Goal: Task Accomplishment & Management: Use online tool/utility

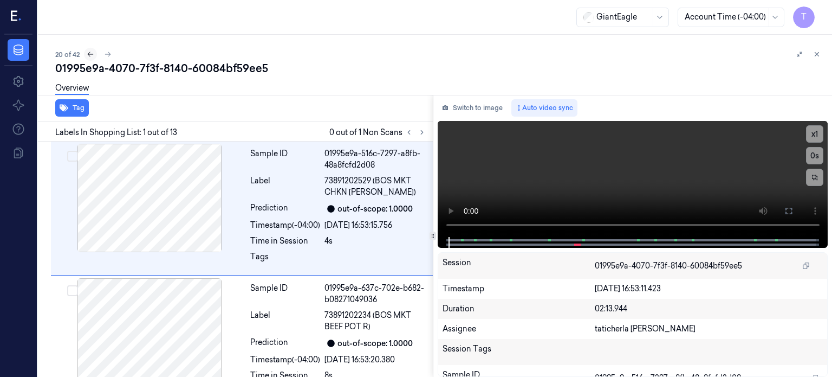
click at [88, 52] on icon at bounding box center [91, 54] width 8 height 8
click at [523, 53] on div "19 of 42" at bounding box center [439, 54] width 768 height 13
click at [90, 55] on icon at bounding box center [91, 54] width 8 height 8
click at [550, 60] on div "20 of 42" at bounding box center [439, 54] width 768 height 13
click at [777, 16] on icon at bounding box center [775, 17] width 5 height 3
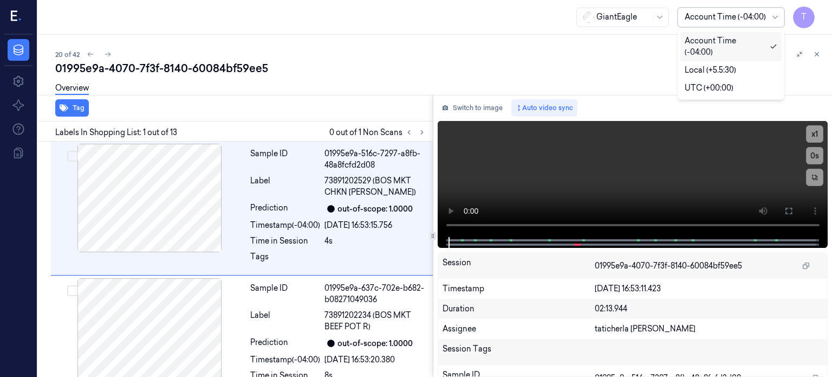
click at [601, 56] on div "20 of 42" at bounding box center [439, 54] width 768 height 13
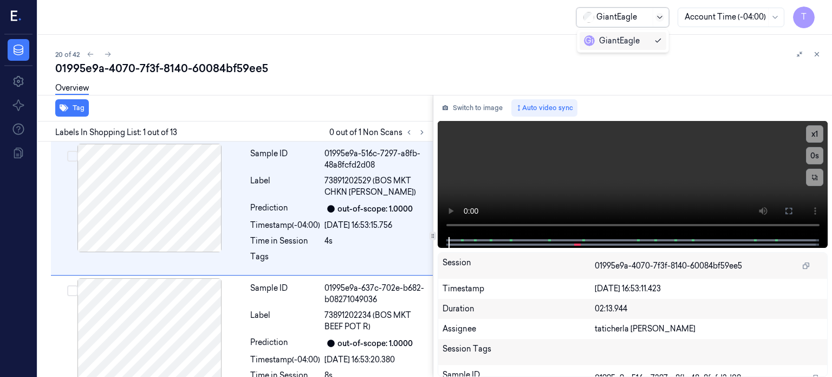
click at [659, 17] on icon at bounding box center [660, 17] width 9 height 9
click at [693, 45] on div "20 of 42 01995e9a-4070-7f3f-8140-60084bf59ee5 Overview Tag Labels In Shopping L…" at bounding box center [435, 206] width 794 height 342
click at [13, 19] on icon at bounding box center [16, 17] width 11 height 16
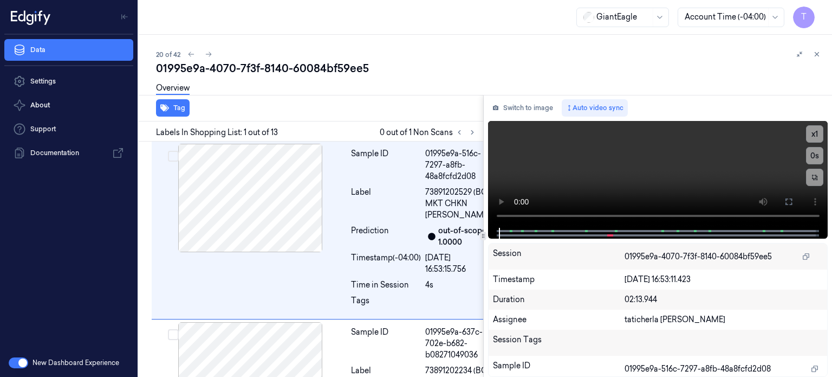
click at [182, 10] on div "GiantEagle Account Time (-04:00) T" at bounding box center [485, 17] width 693 height 35
click at [153, 8] on div "GiantEagle Account Time (-04:00) T" at bounding box center [485, 17] width 693 height 35
click at [155, 8] on div "GiantEagle Account Time (-04:00) T" at bounding box center [485, 17] width 693 height 35
click at [157, 8] on div "GiantEagle Account Time (-04:00) T" at bounding box center [485, 17] width 693 height 35
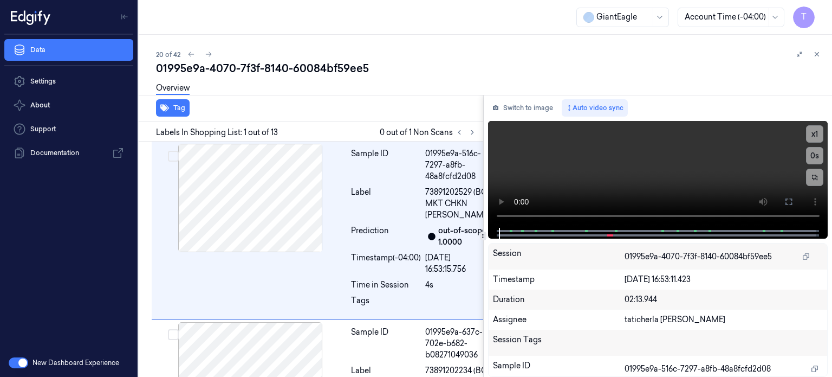
click at [163, 8] on div "GiantEagle Account Time (-04:00) T" at bounding box center [485, 17] width 693 height 35
click at [152, 86] on div "20 of 42 01995e9a-4070-7f3f-8140-60084bf59ee5 Overview Tag Labels In Shopping L…" at bounding box center [485, 206] width 693 height 342
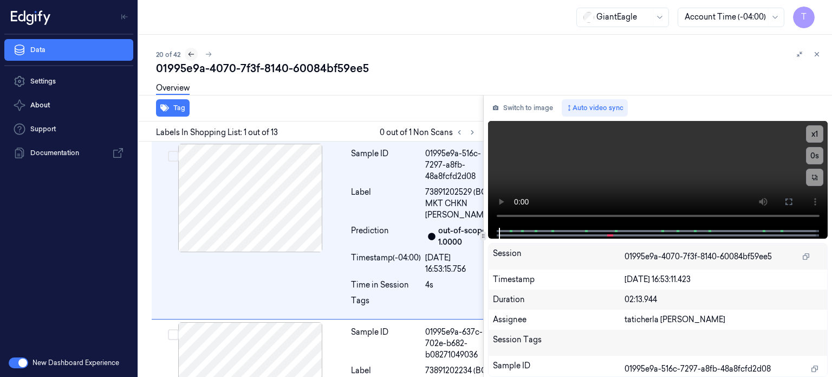
click at [186, 56] on button at bounding box center [191, 54] width 13 height 13
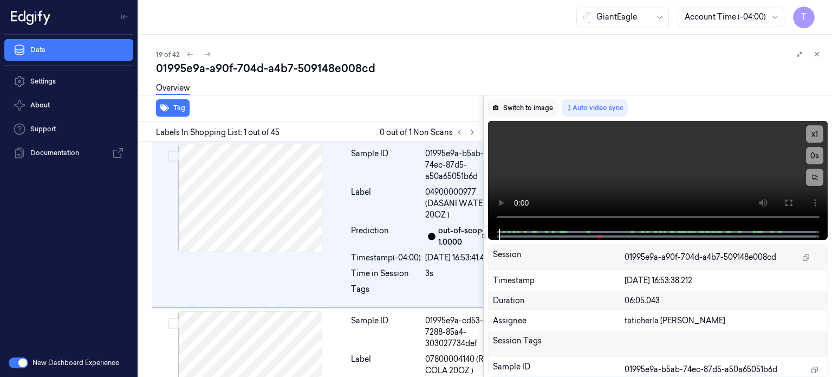
click at [508, 103] on button "Switch to image" at bounding box center [522, 107] width 69 height 17
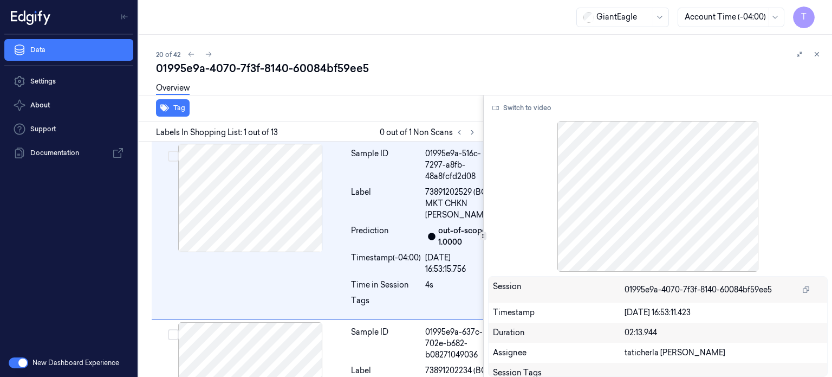
click at [169, 85] on link "Overview" at bounding box center [173, 88] width 34 height 12
click at [176, 87] on link "Overview" at bounding box center [173, 88] width 34 height 12
click at [208, 51] on icon at bounding box center [209, 54] width 8 height 8
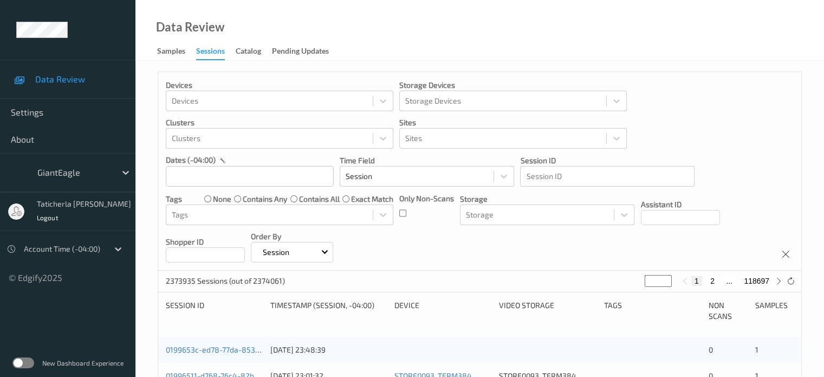
click at [15, 364] on label at bounding box center [23, 362] width 22 height 11
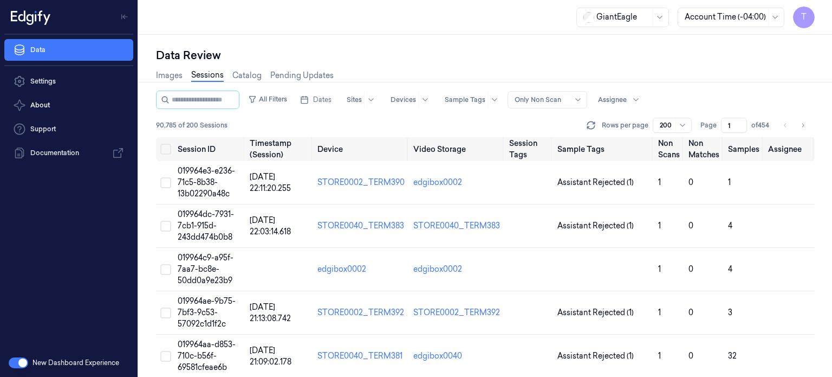
click at [208, 73] on link "Sessions" at bounding box center [207, 75] width 33 height 12
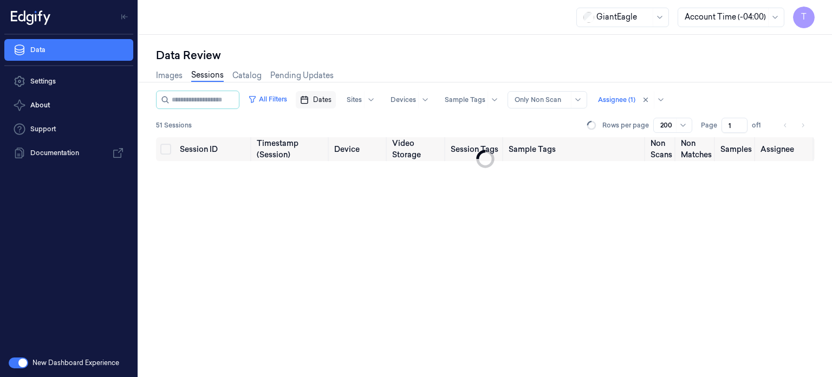
click at [332, 99] on span "Dates" at bounding box center [322, 100] width 18 height 10
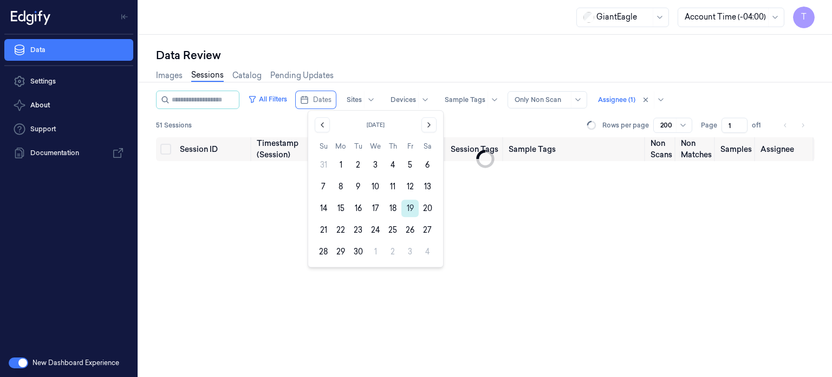
click at [413, 205] on button "19" at bounding box center [409, 207] width 17 height 17
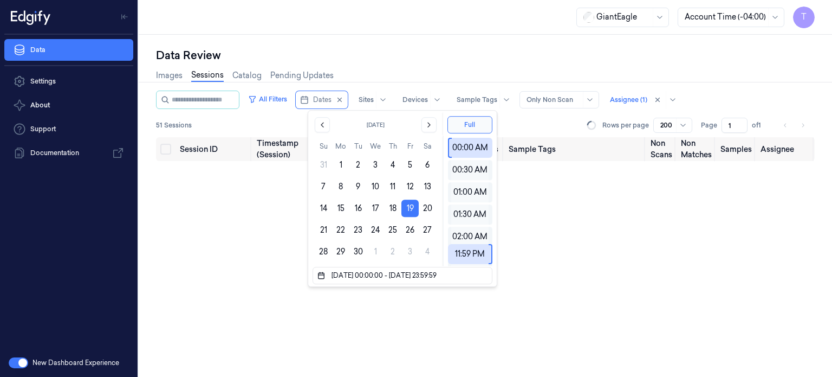
click at [462, 46] on div "Data Review Images Sessions Catalog Pending Updates All Filters Dates Sites Dev…" at bounding box center [485, 206] width 693 height 342
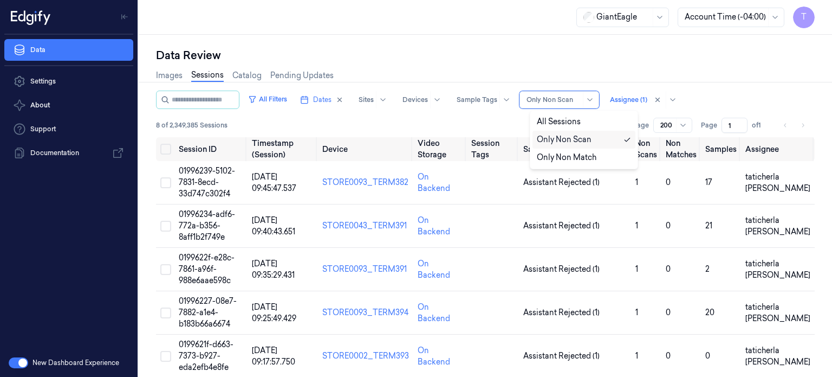
click at [596, 98] on div at bounding box center [591, 99] width 11 height 9
click at [568, 138] on div "Only Non Scan" at bounding box center [564, 139] width 55 height 11
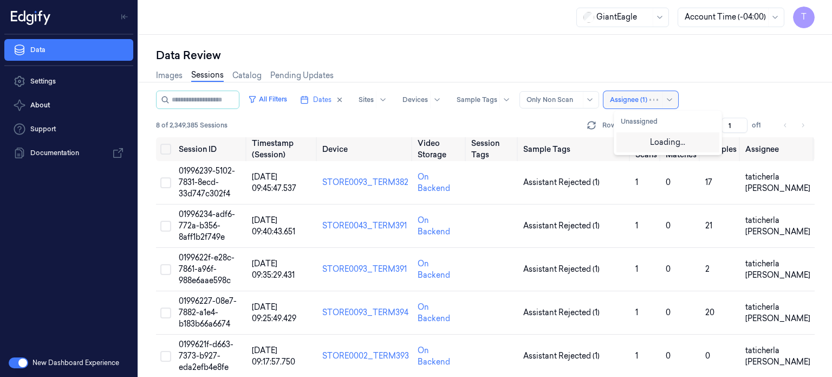
click at [645, 99] on div at bounding box center [628, 100] width 37 height 10
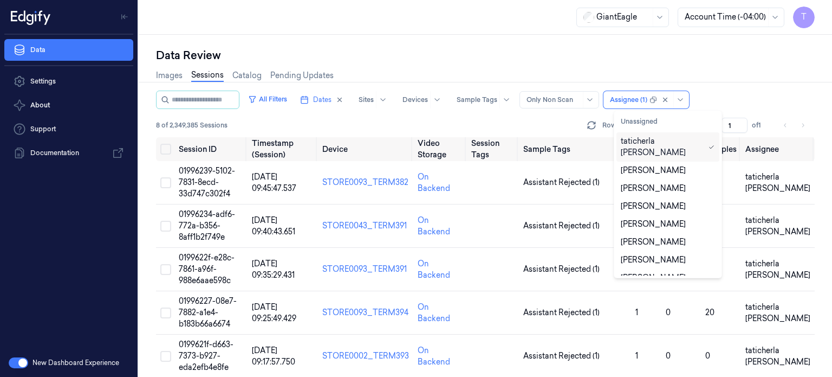
click at [649, 142] on div "taticherla [PERSON_NAME]" at bounding box center [662, 146] width 83 height 23
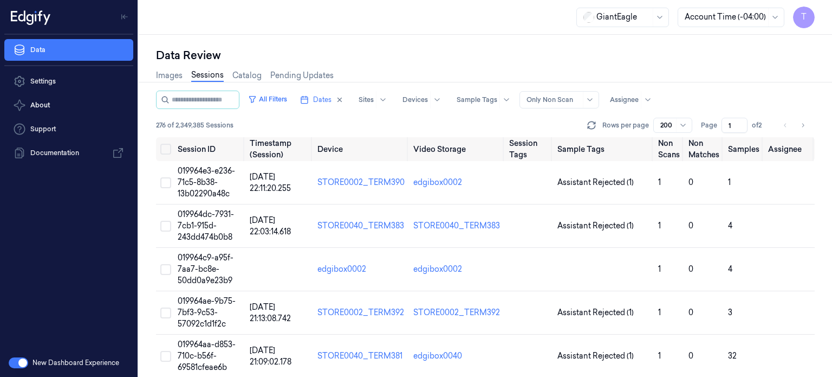
click at [743, 97] on div "All Filters Dates Sites Devices Sample Tags Alert Type Only Non Scan Assignee" at bounding box center [485, 99] width 659 height 18
click at [332, 100] on span "Dates" at bounding box center [322, 100] width 18 height 10
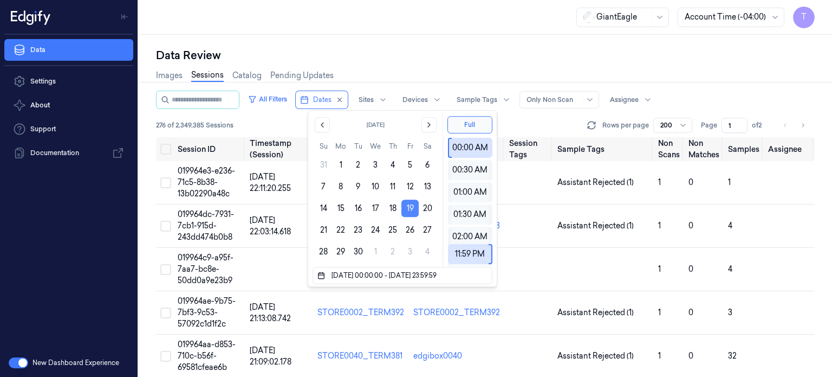
click at [412, 207] on button "19" at bounding box center [409, 207] width 17 height 17
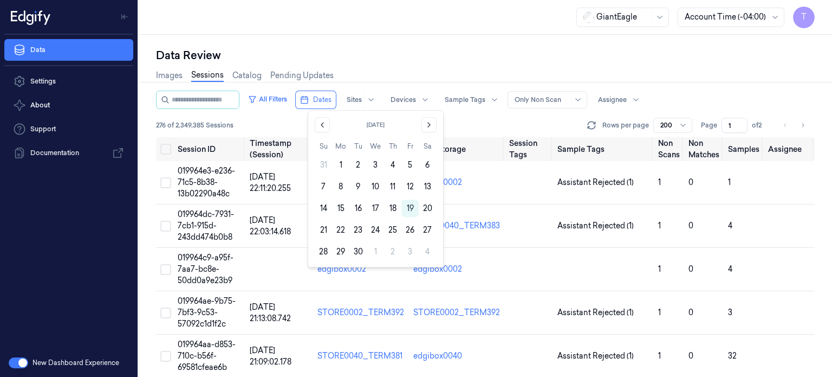
click at [492, 49] on div "Data Review" at bounding box center [485, 55] width 659 height 15
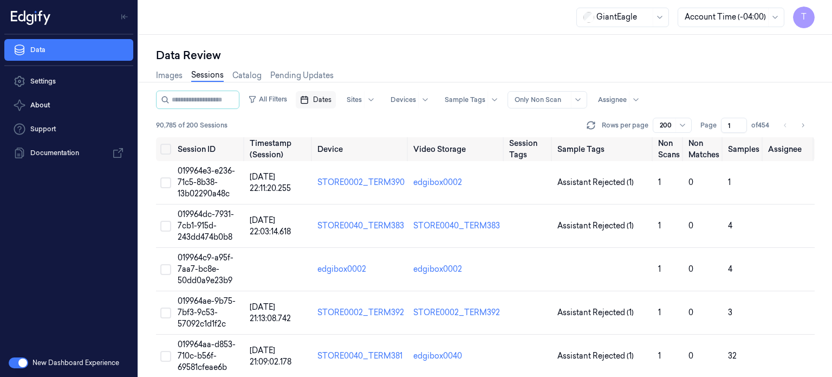
click at [329, 98] on span "Dates" at bounding box center [322, 100] width 18 height 10
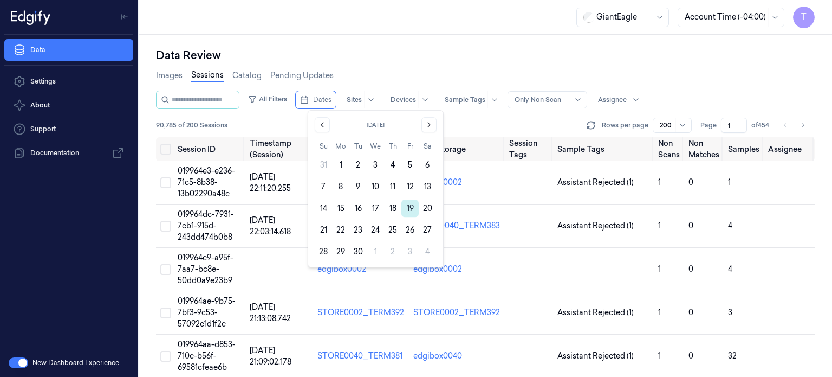
click at [408, 205] on button "19" at bounding box center [409, 207] width 17 height 17
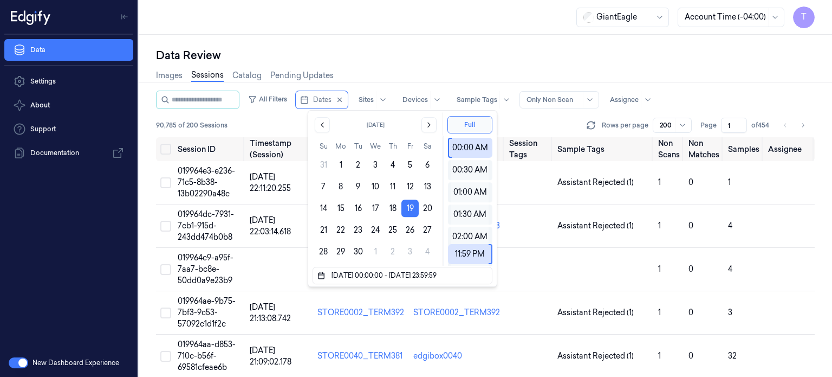
click at [424, 60] on div "Data Review" at bounding box center [485, 55] width 659 height 15
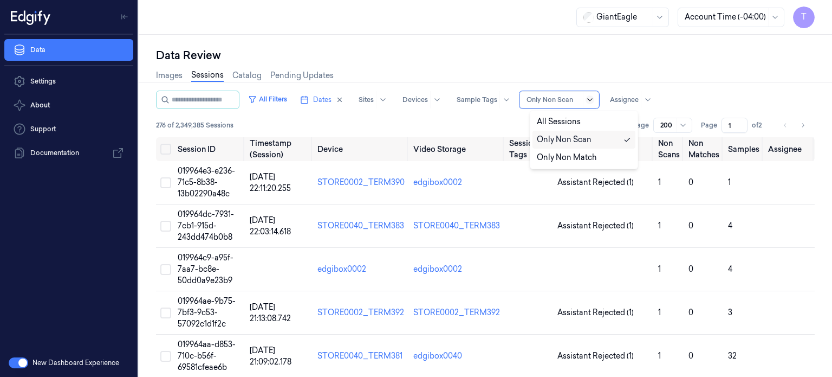
click at [594, 96] on icon at bounding box center [590, 99] width 9 height 9
click at [572, 140] on div "Only Non Scan" at bounding box center [564, 139] width 55 height 11
click at [654, 95] on div at bounding box center [648, 99] width 14 height 17
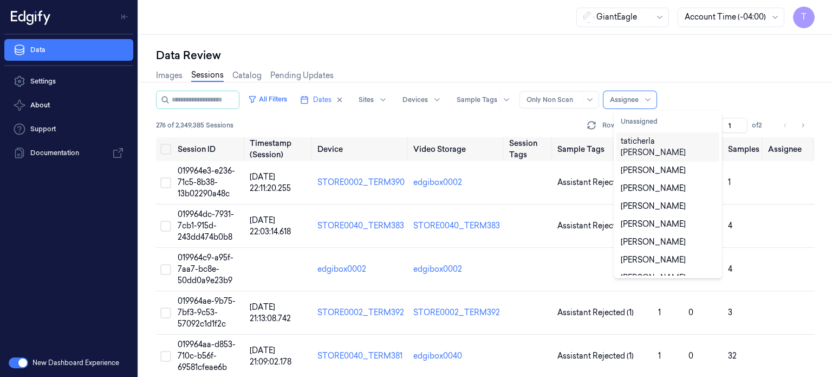
click at [653, 140] on div "taticherla [PERSON_NAME]" at bounding box center [668, 146] width 94 height 23
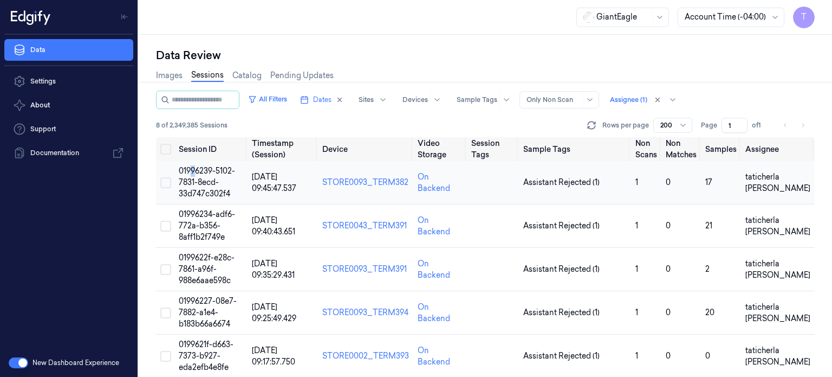
click at [194, 174] on span "01996239-5102-7831-8ecd-33d747c302f4" at bounding box center [207, 182] width 56 height 33
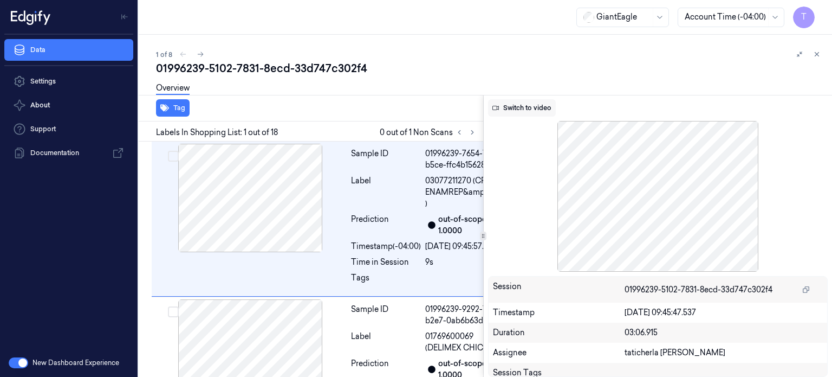
click at [529, 106] on button "Switch to video" at bounding box center [522, 107] width 68 height 17
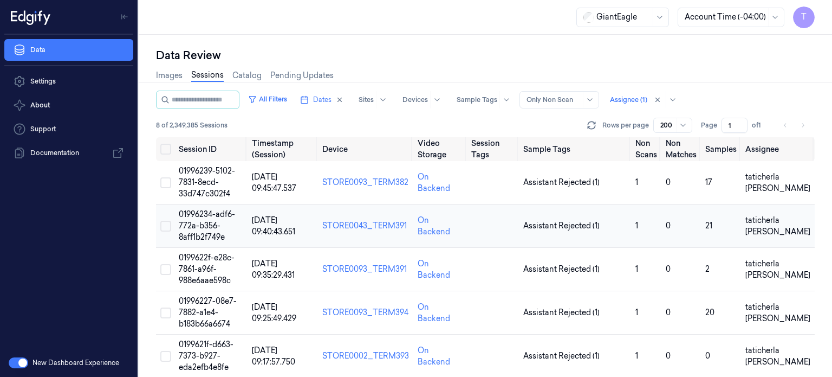
click at [207, 223] on span "01996234-adf6-772a-b356-8aff1b2f749e" at bounding box center [207, 225] width 56 height 33
drag, startPoint x: 200, startPoint y: 183, endPoint x: 241, endPoint y: 6, distance: 181.6
click at [200, 183] on span "01996239-5102-7831-8ecd-33d747c302f4" at bounding box center [207, 182] width 56 height 33
click at [199, 181] on span "01996239-5102-7831-8ecd-33d747c302f4" at bounding box center [207, 182] width 56 height 33
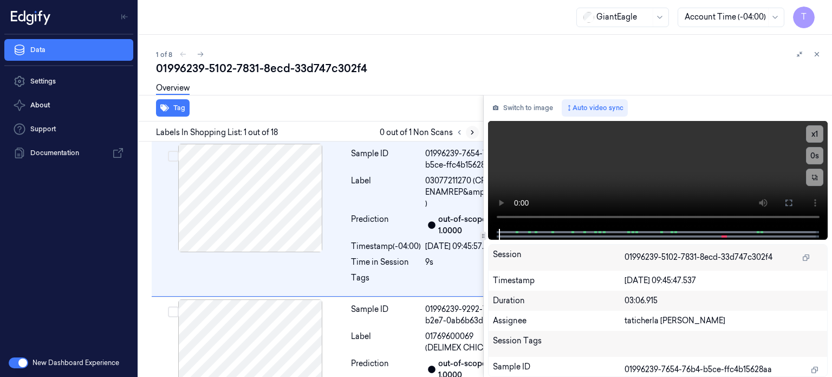
click at [471, 134] on icon at bounding box center [473, 132] width 8 height 8
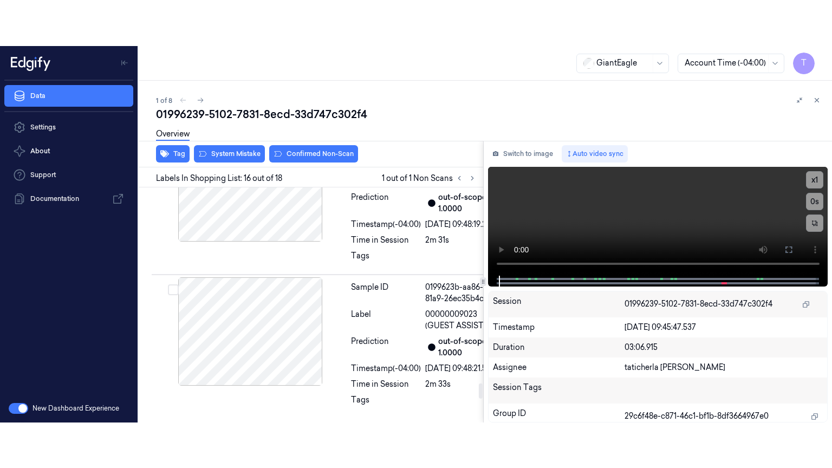
scroll to position [3020, 0]
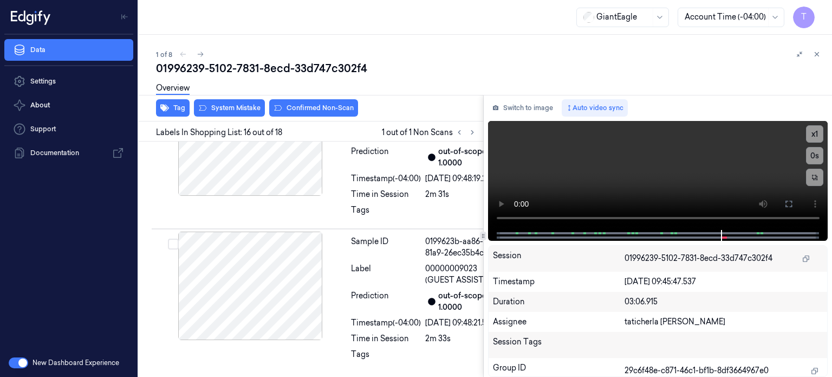
click at [498, 84] on div "Overview" at bounding box center [489, 90] width 667 height 28
click at [790, 204] on icon at bounding box center [788, 203] width 9 height 9
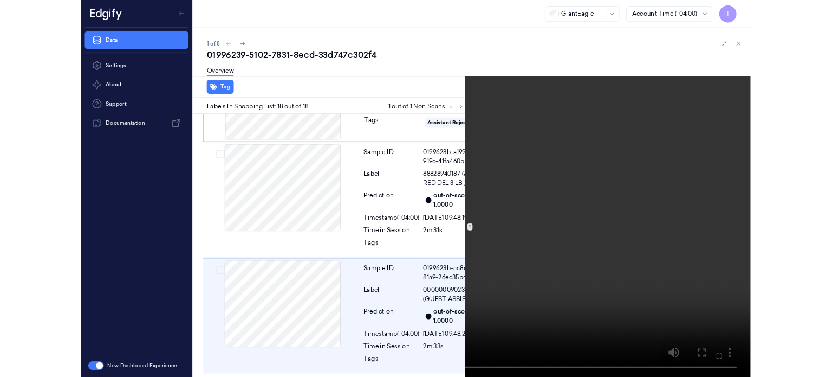
scroll to position [3298, 0]
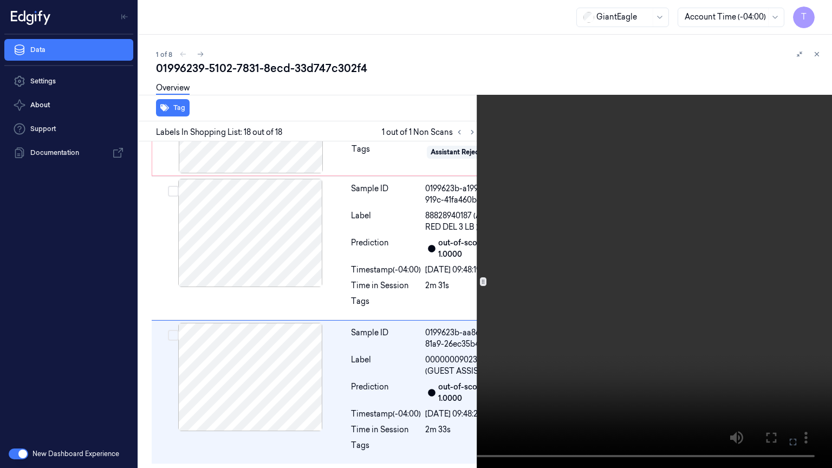
click at [0, 0] on icon at bounding box center [0, 0] width 0 height 0
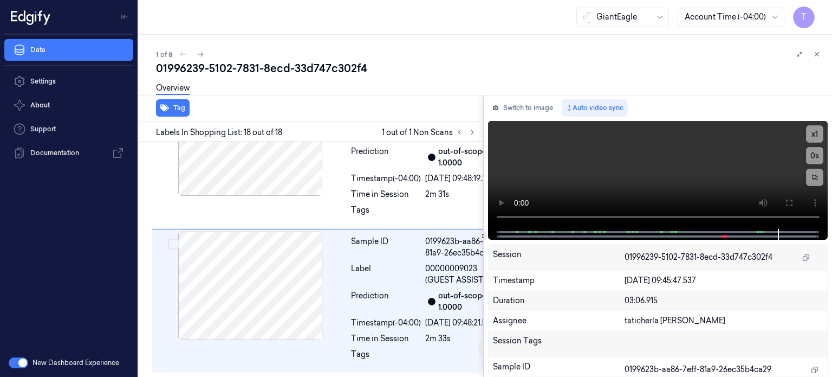
click at [262, 82] on div at bounding box center [250, 27] width 193 height 108
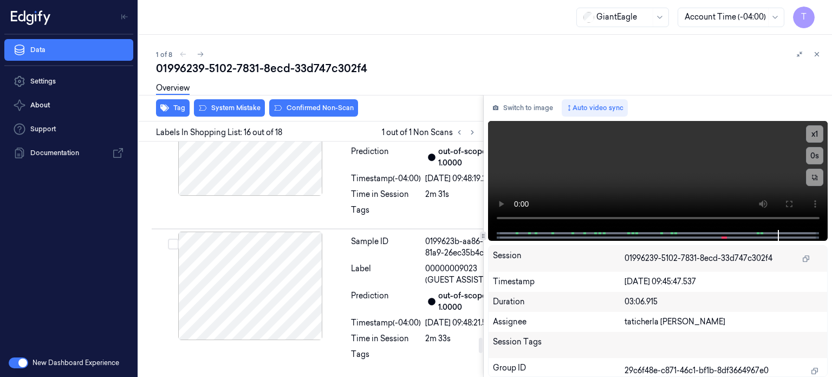
scroll to position [3020, 0]
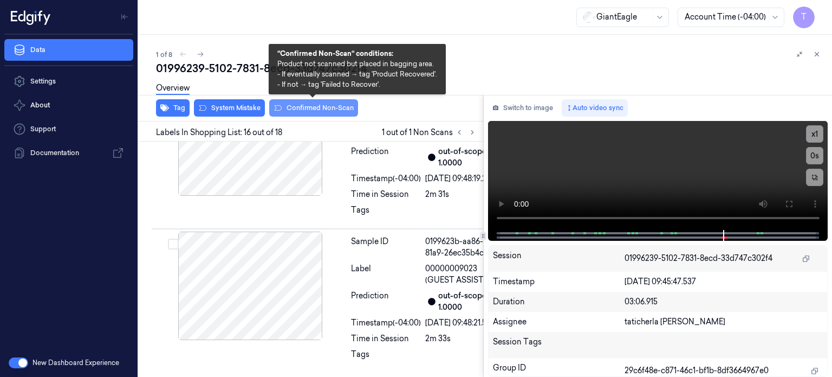
click at [312, 103] on button "Confirmed Non-Scan" at bounding box center [313, 107] width 89 height 17
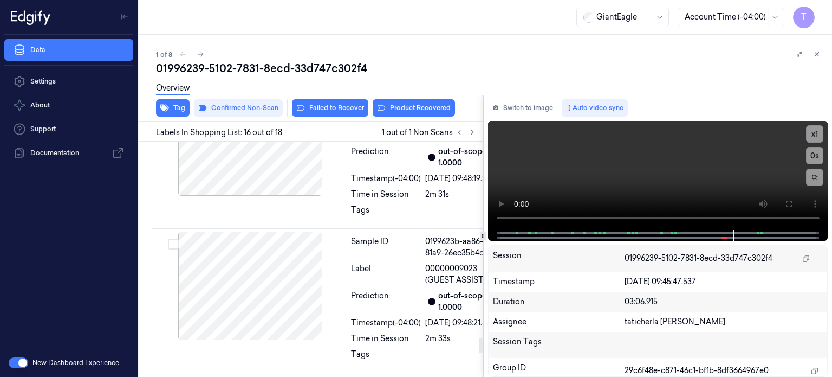
scroll to position [3131, 0]
click at [435, 104] on button "Product Recovered" at bounding box center [414, 107] width 82 height 17
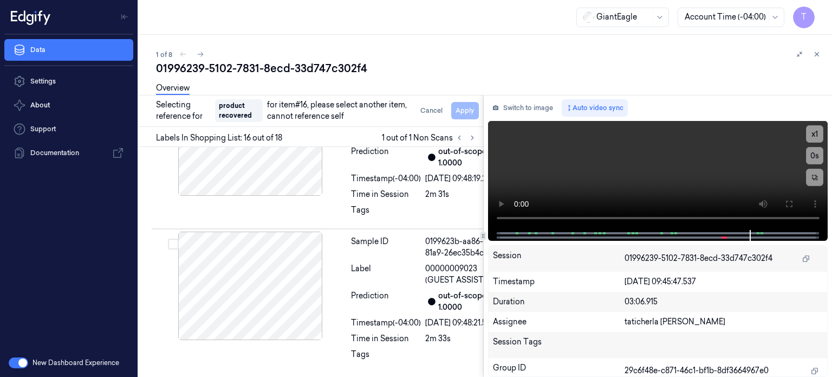
click at [608, 72] on div "01996239-5102-7831-8ecd-33d747c302f4" at bounding box center [489, 68] width 667 height 15
click at [342, 75] on div at bounding box center [250, 20] width 193 height 108
click at [261, 196] on div at bounding box center [250, 141] width 193 height 108
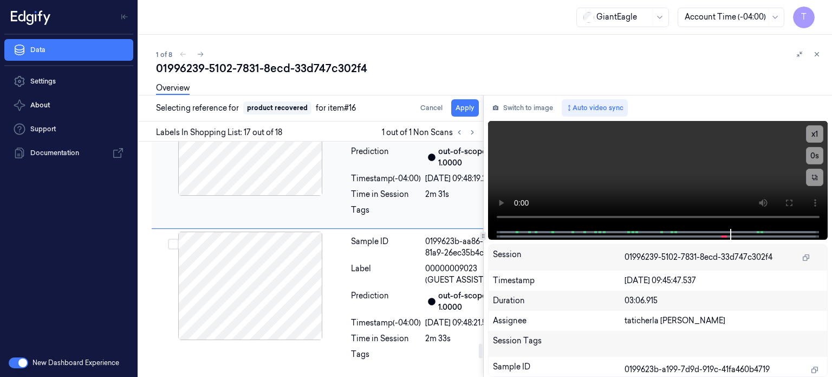
scroll to position [3207, 0]
click at [463, 106] on button "Apply" at bounding box center [465, 107] width 28 height 17
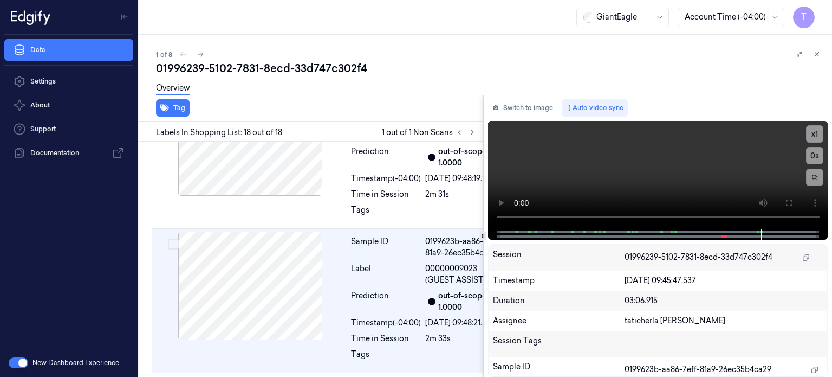
scroll to position [3417, 0]
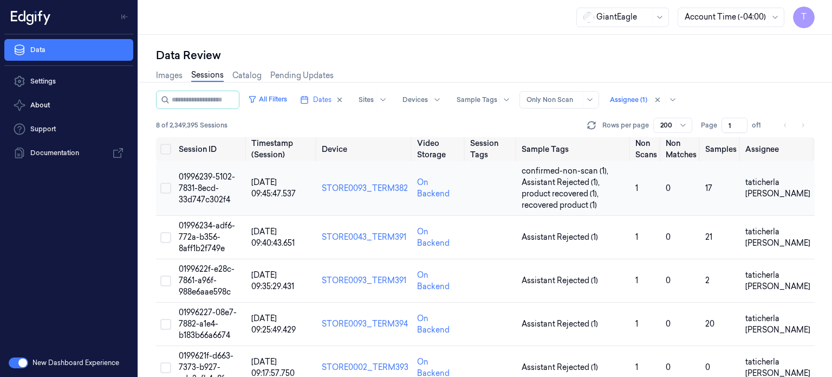
click at [210, 181] on td "01996239-5102-7831-8ecd-33d747c302f4" at bounding box center [210, 188] width 73 height 55
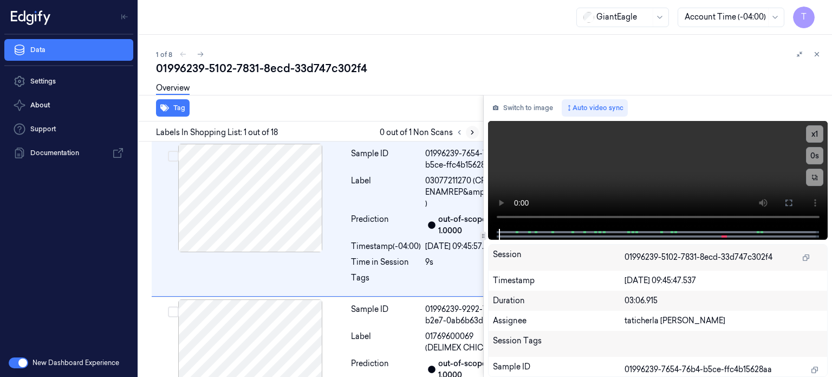
click at [472, 132] on icon at bounding box center [473, 132] width 8 height 8
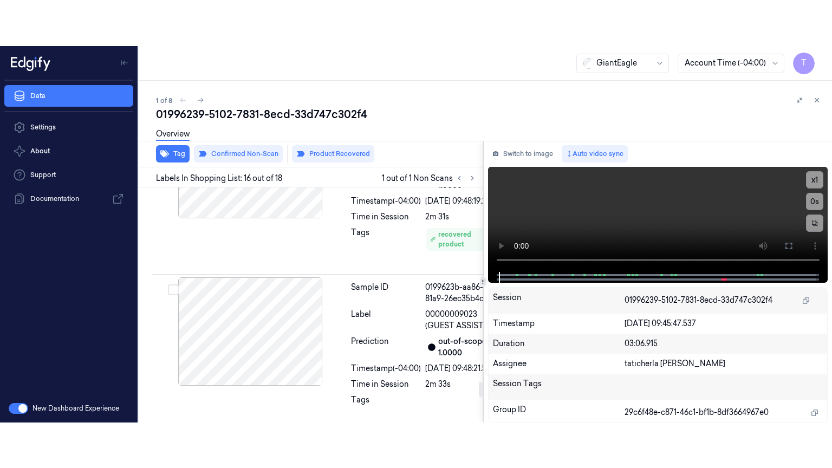
scroll to position [3022, 0]
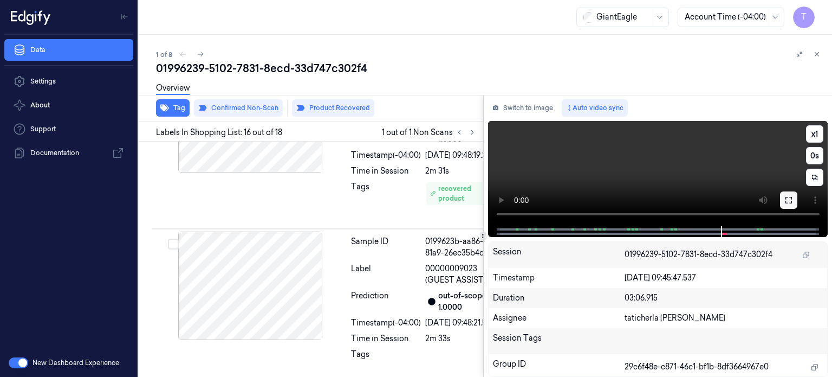
click at [791, 200] on icon at bounding box center [788, 200] width 9 height 9
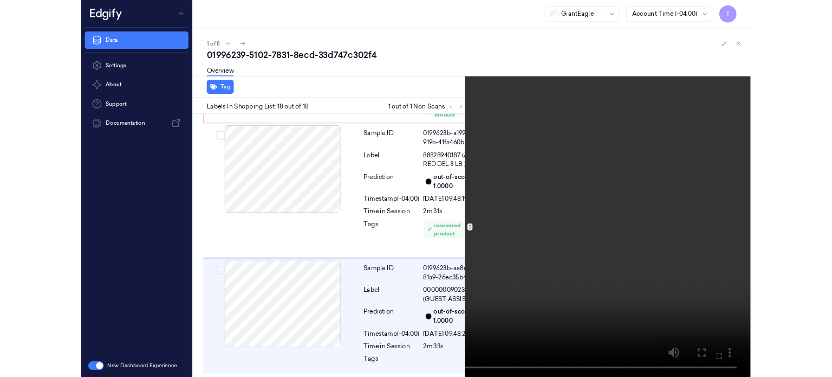
scroll to position [3326, 0]
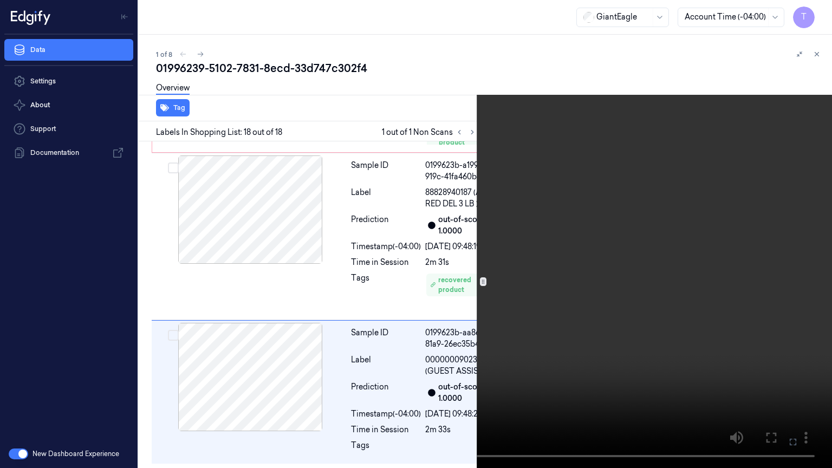
click at [0, 0] on icon at bounding box center [0, 0] width 0 height 0
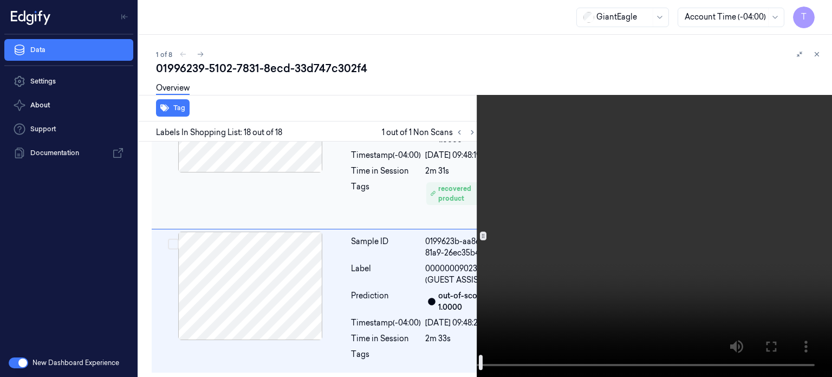
scroll to position [3255, 0]
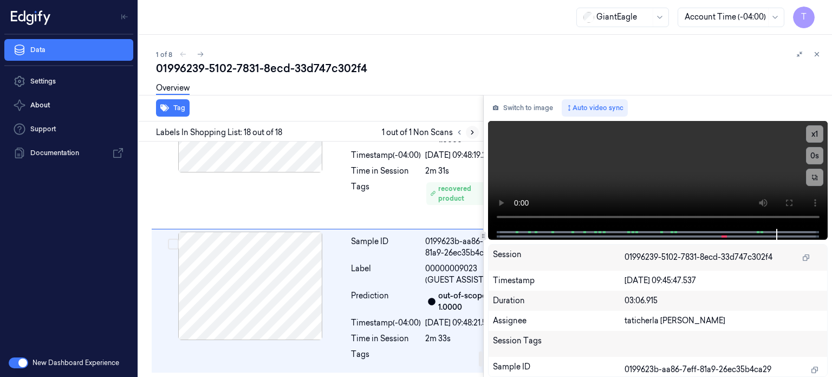
click at [472, 131] on icon at bounding box center [472, 133] width 2 height 4
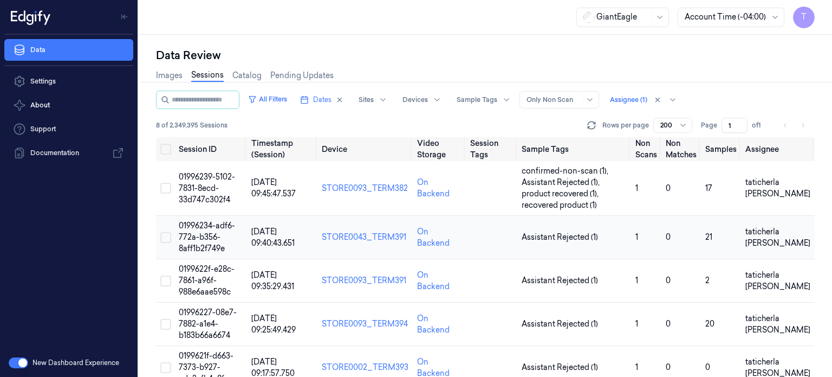
click at [200, 239] on span "01996234-adf6-772a-b356-8aff1b2f749e" at bounding box center [207, 236] width 56 height 33
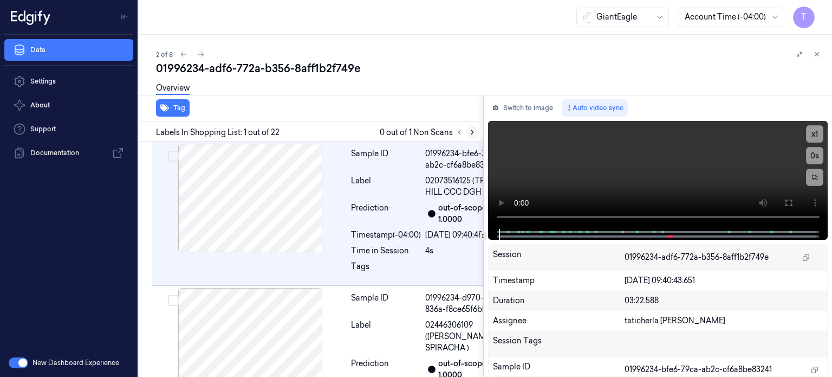
click at [470, 132] on icon at bounding box center [473, 132] width 8 height 8
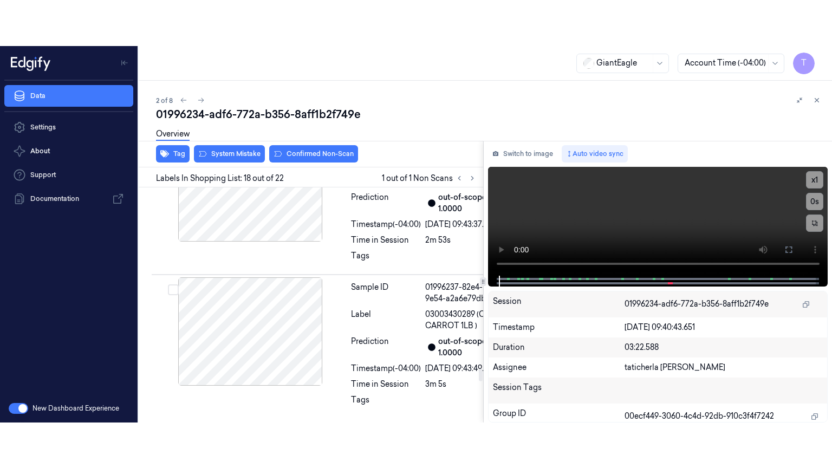
scroll to position [3410, 0]
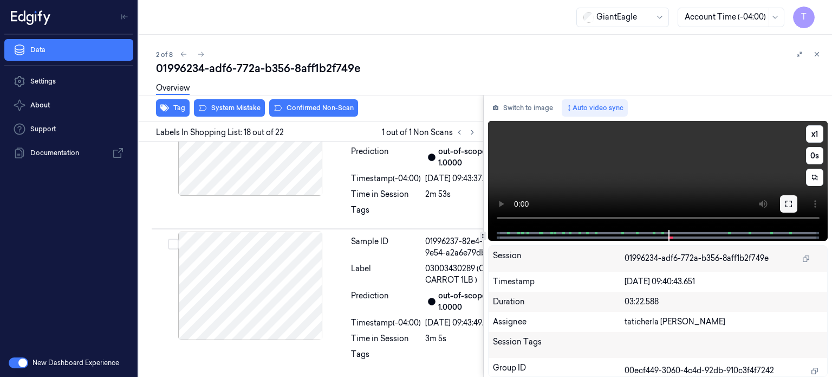
click at [788, 201] on icon at bounding box center [788, 203] width 9 height 9
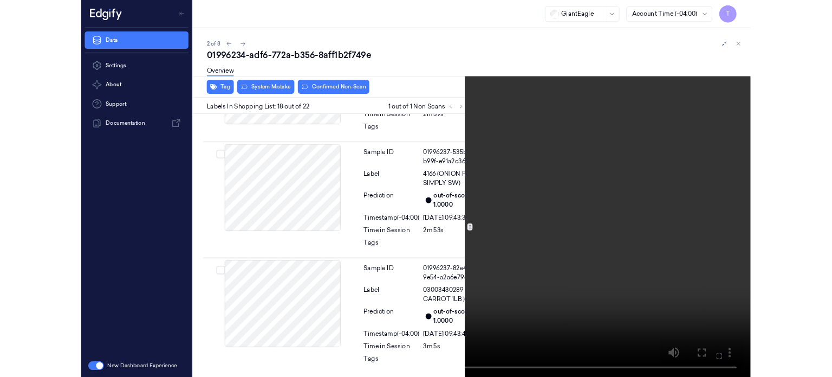
scroll to position [3364, 0]
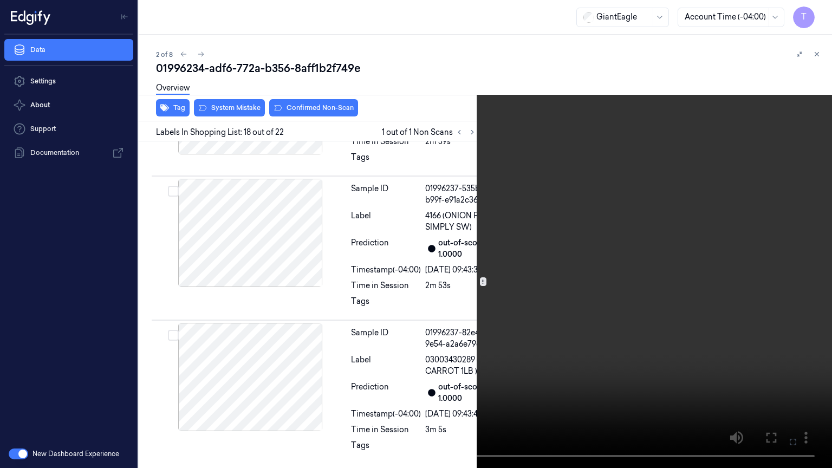
click at [0, 0] on icon at bounding box center [0, 0] width 0 height 0
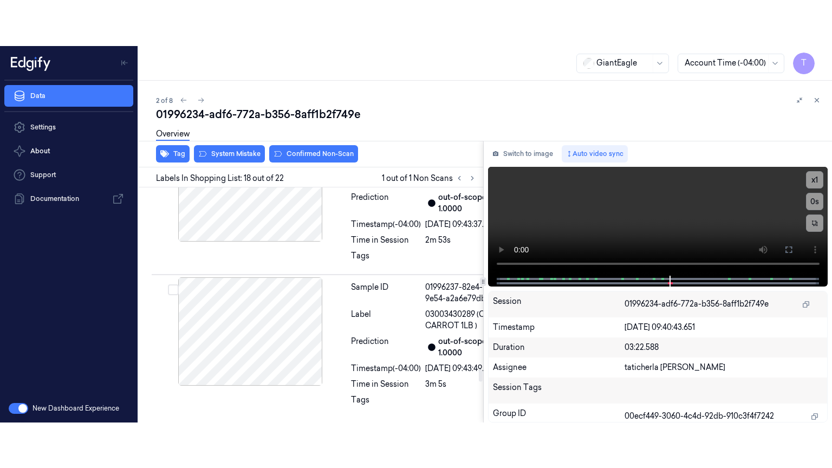
scroll to position [3410, 0]
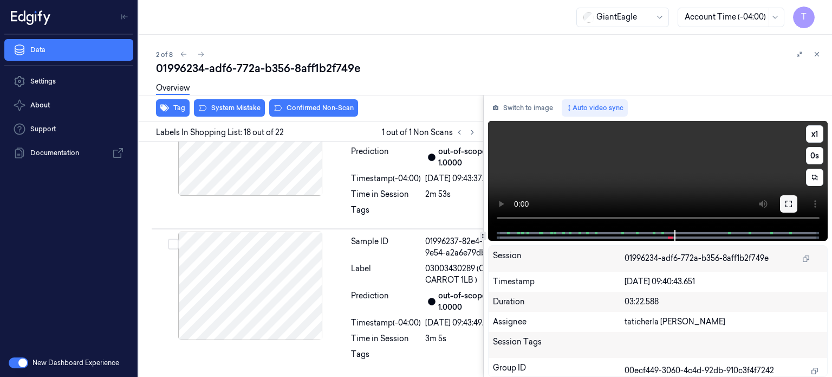
click at [789, 205] on icon at bounding box center [788, 203] width 9 height 9
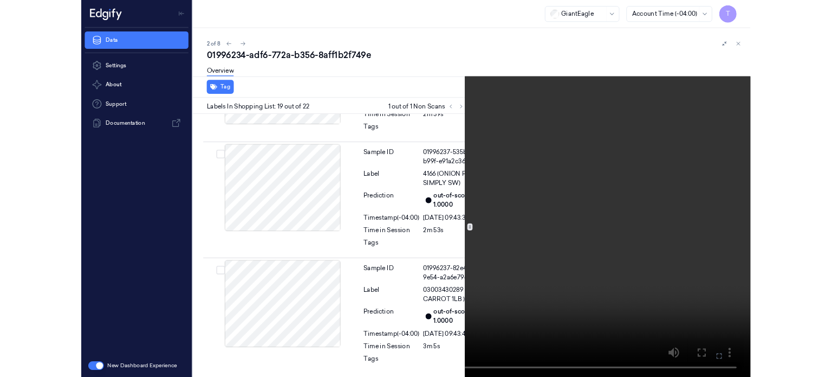
scroll to position [3546, 0]
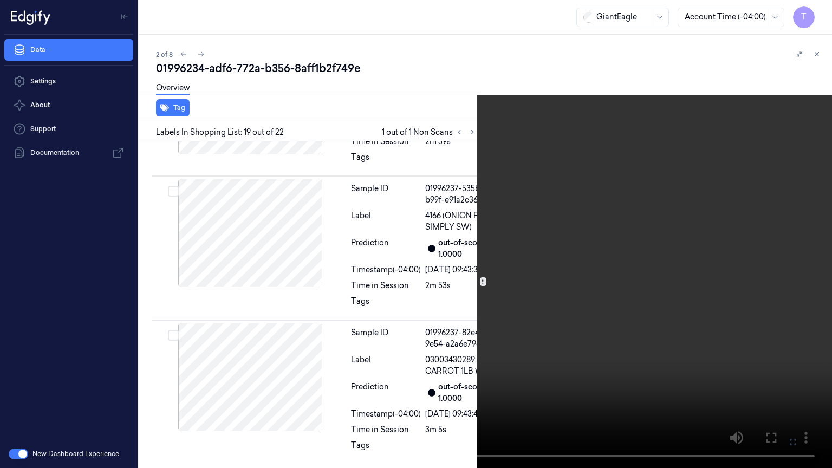
drag, startPoint x: 791, startPoint y: 441, endPoint x: 791, endPoint y: 375, distance: 65.6
click at [0, 0] on icon at bounding box center [0, 0] width 0 height 0
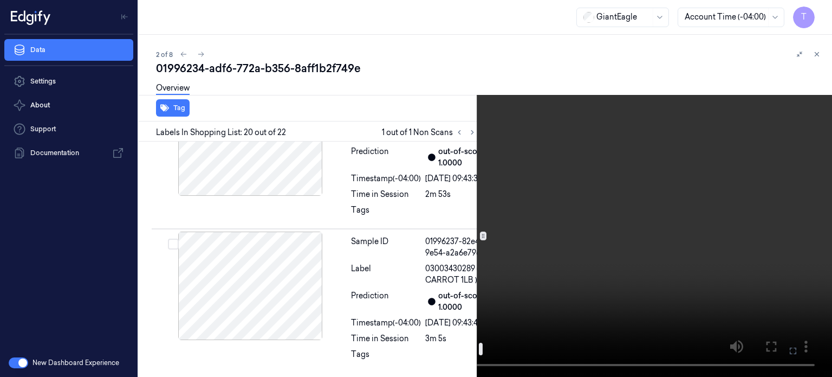
scroll to position [3787, 0]
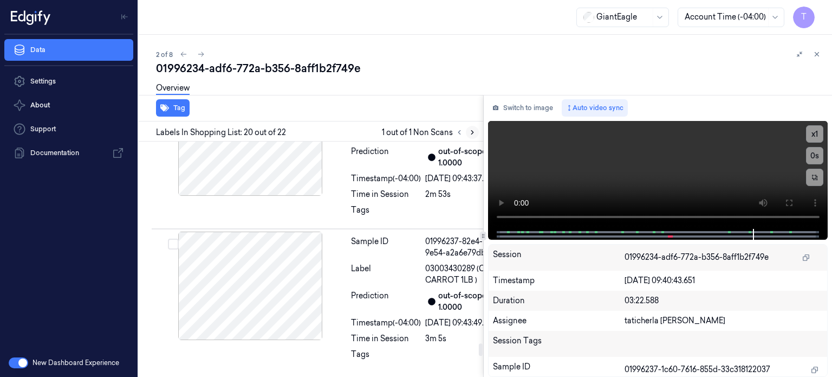
click at [471, 134] on icon at bounding box center [473, 132] width 8 height 8
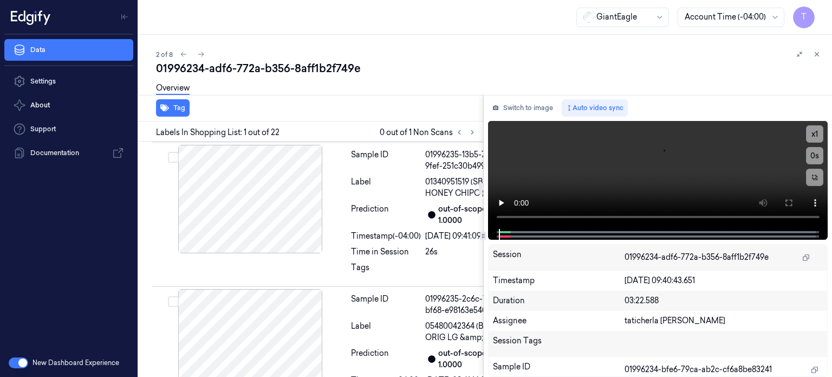
scroll to position [758, 0]
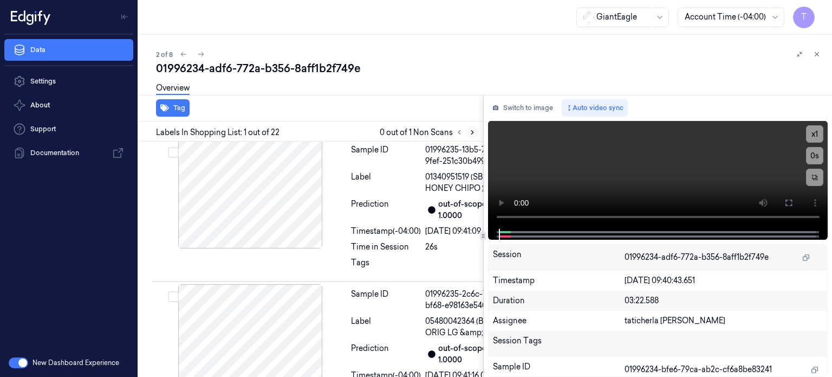
click at [476, 131] on icon at bounding box center [473, 132] width 8 height 8
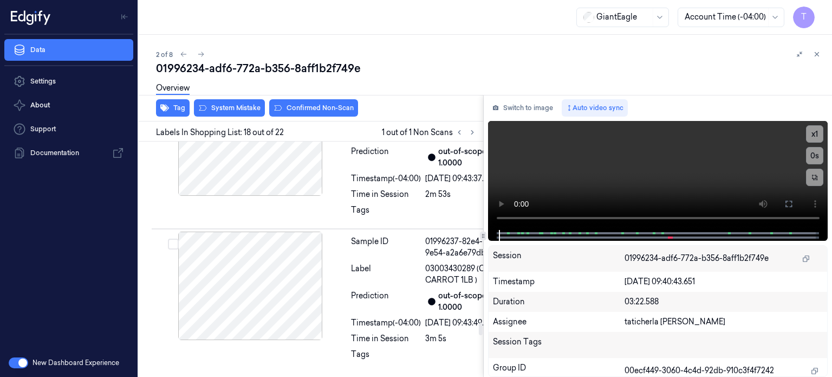
scroll to position [3410, 0]
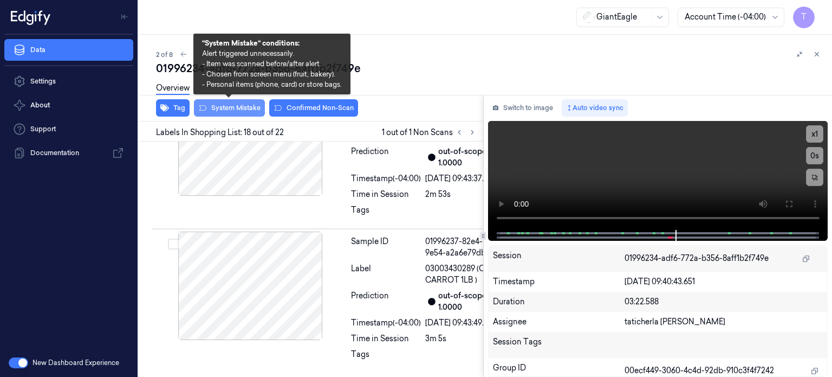
click at [235, 105] on button "System Mistake" at bounding box center [229, 107] width 71 height 17
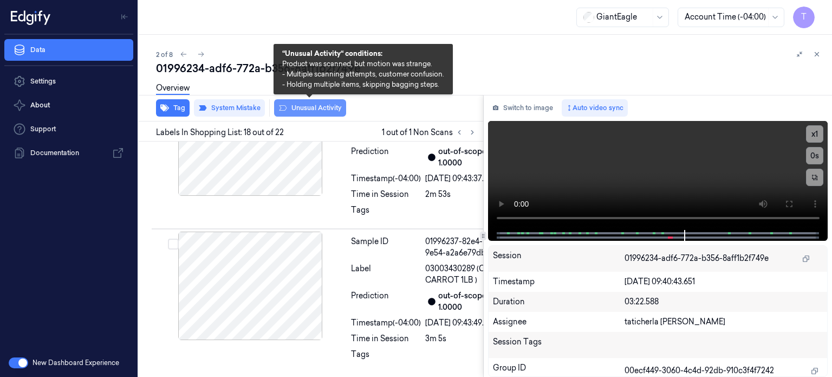
click at [317, 108] on button "Unusual Activity" at bounding box center [310, 107] width 72 height 17
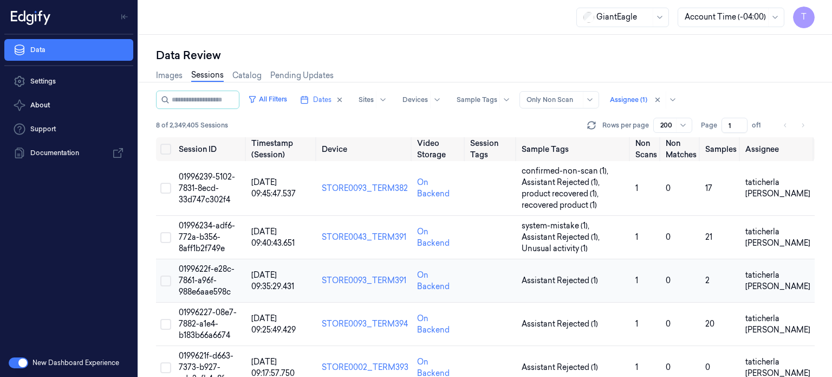
click at [207, 281] on span "0199622f-e28c-7861-a96f-988e6aae598c" at bounding box center [207, 280] width 56 height 33
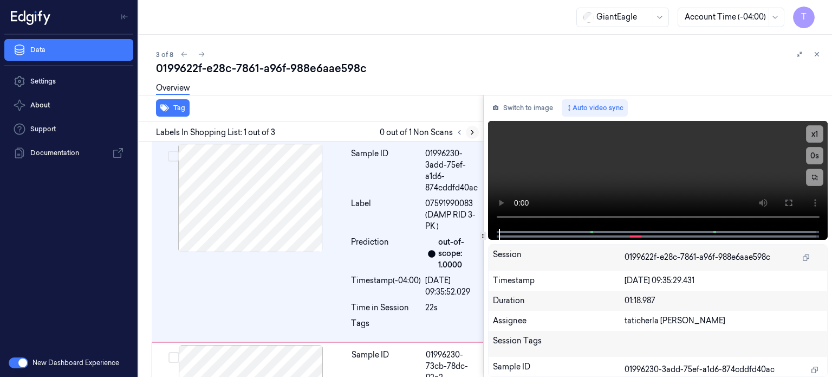
click at [473, 132] on icon at bounding box center [473, 132] width 8 height 8
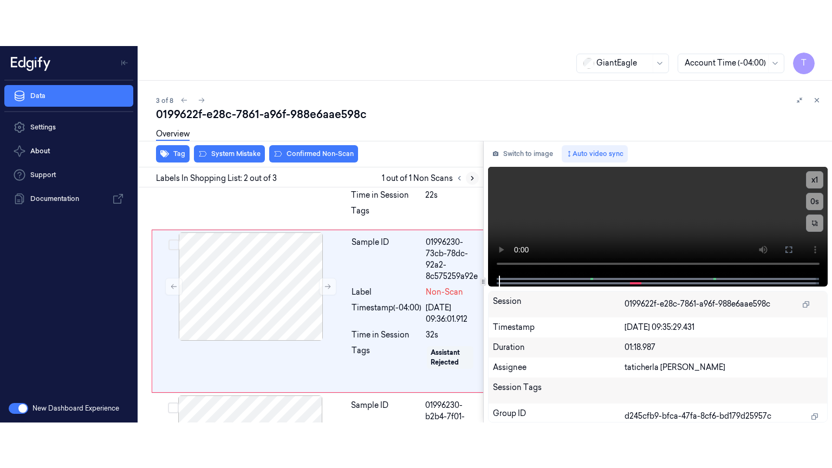
scroll to position [164, 0]
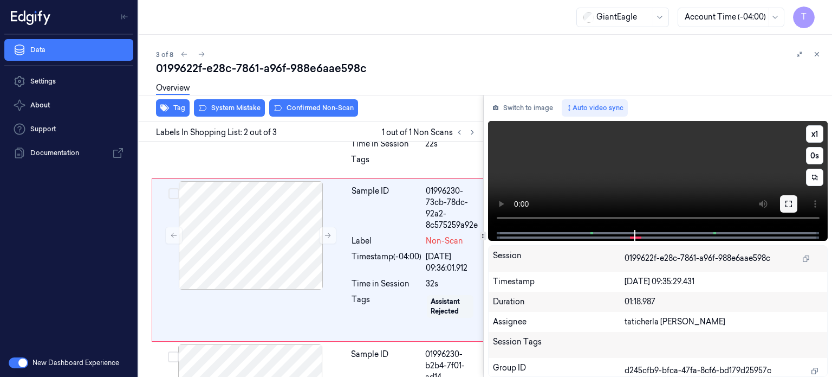
click at [792, 202] on icon at bounding box center [789, 203] width 7 height 7
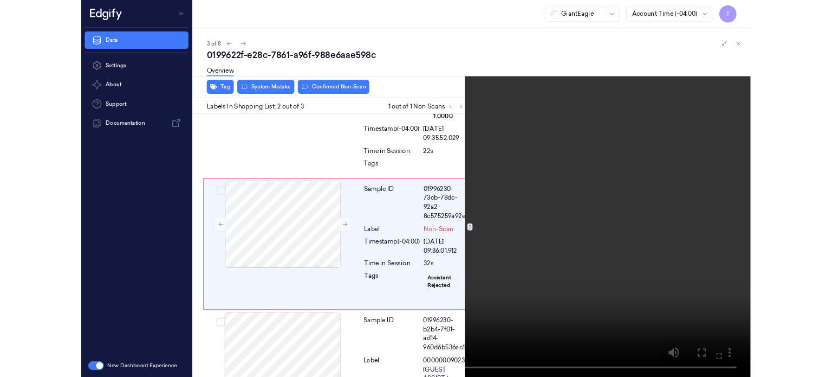
scroll to position [118, 0]
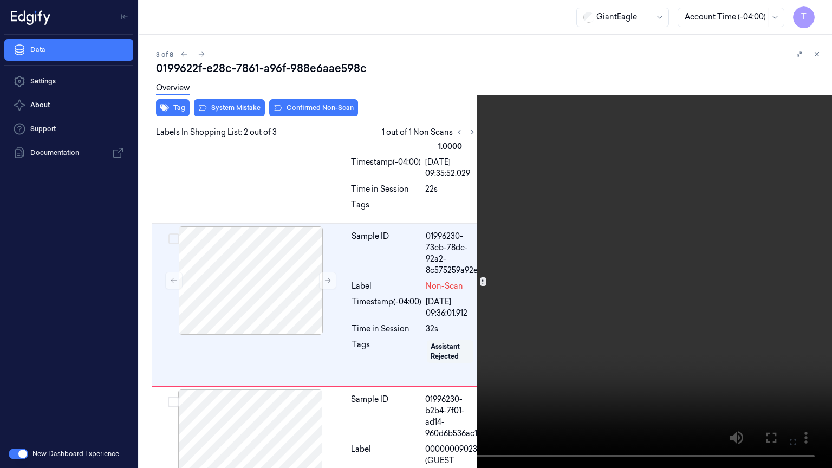
click at [0, 0] on icon at bounding box center [0, 0] width 0 height 0
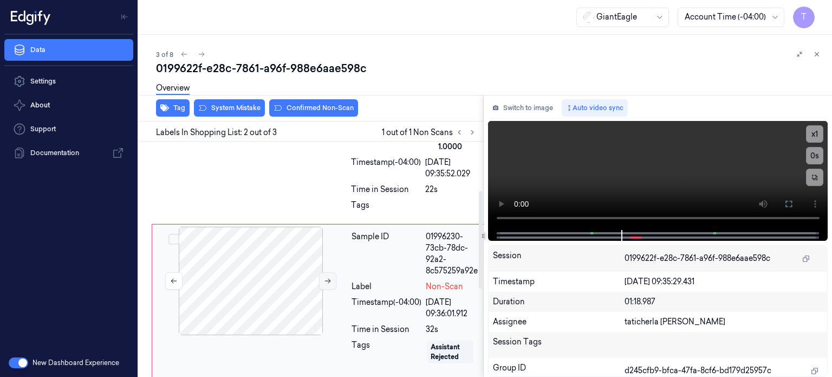
click at [329, 282] on icon at bounding box center [328, 281] width 8 height 8
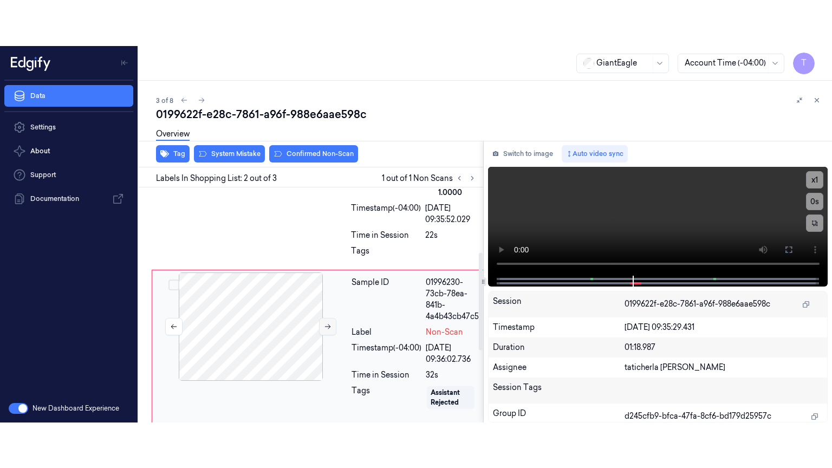
scroll to position [164, 0]
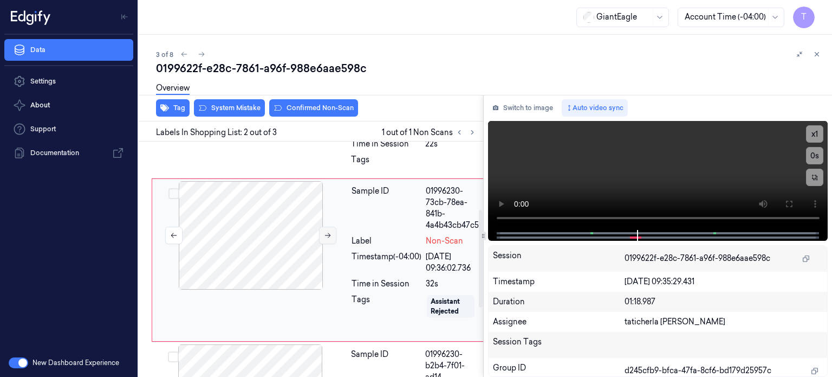
click at [327, 239] on button at bounding box center [327, 234] width 17 height 17
click at [326, 233] on icon at bounding box center [328, 235] width 8 height 8
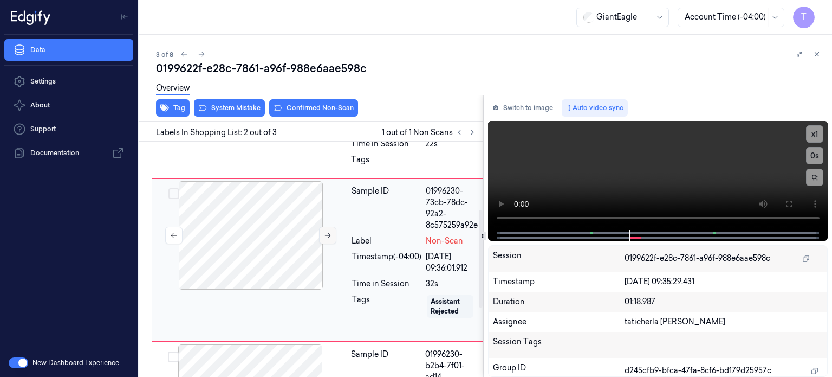
click at [326, 233] on icon at bounding box center [328, 235] width 8 height 8
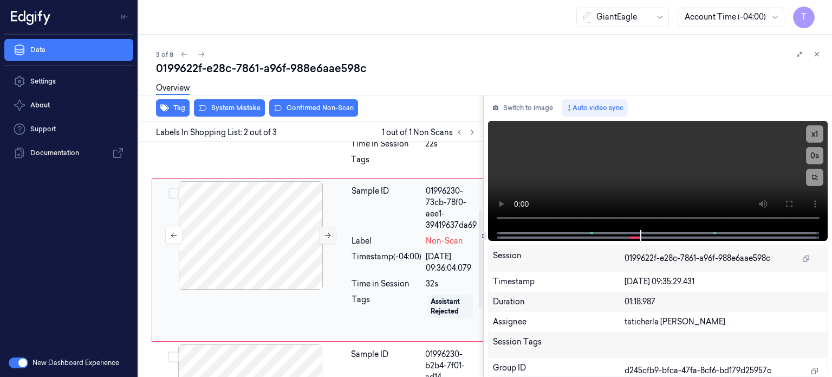
click at [326, 233] on icon at bounding box center [328, 235] width 8 height 8
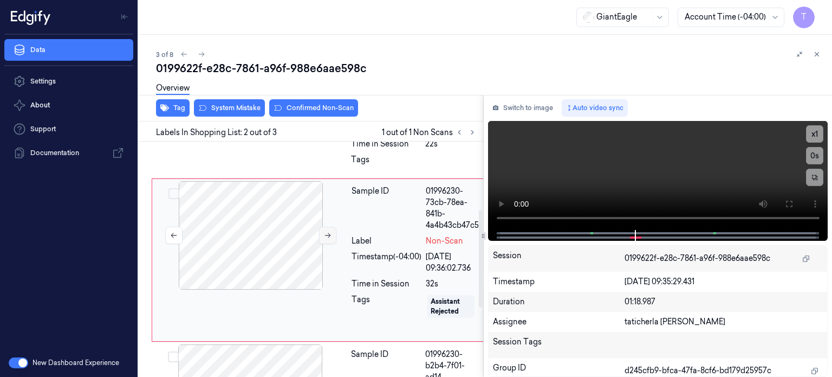
click at [326, 233] on icon at bounding box center [328, 235] width 8 height 8
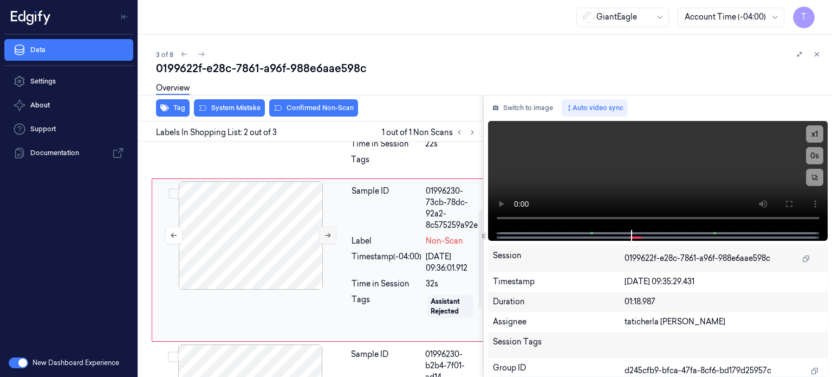
click at [326, 233] on icon at bounding box center [328, 235] width 8 height 8
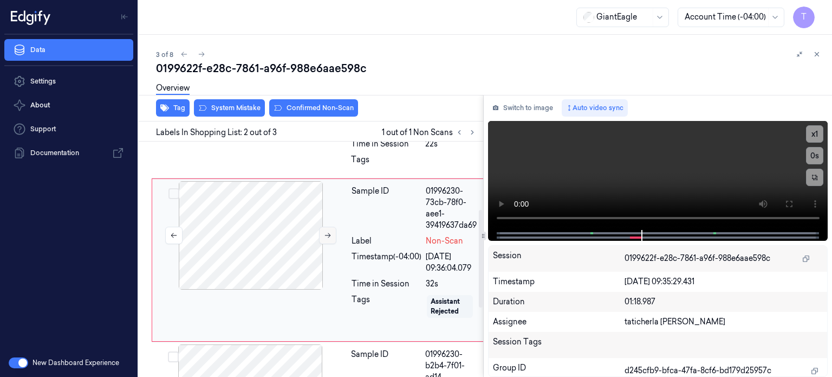
click at [326, 233] on icon at bounding box center [328, 235] width 8 height 8
drag, startPoint x: 790, startPoint y: 200, endPoint x: 791, endPoint y: 266, distance: 65.6
click at [791, 200] on icon at bounding box center [789, 203] width 7 height 7
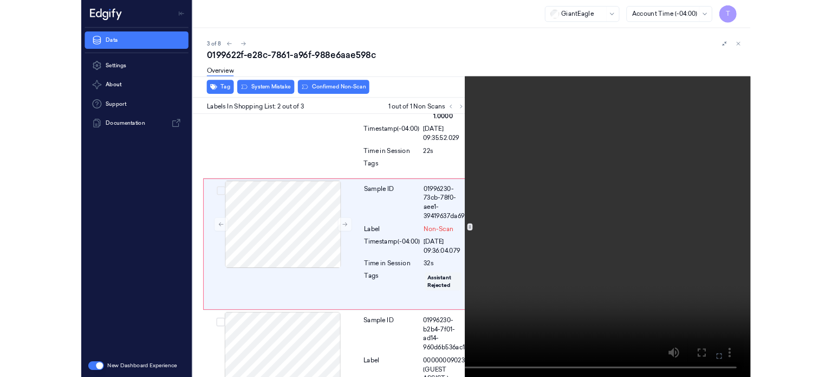
scroll to position [118, 0]
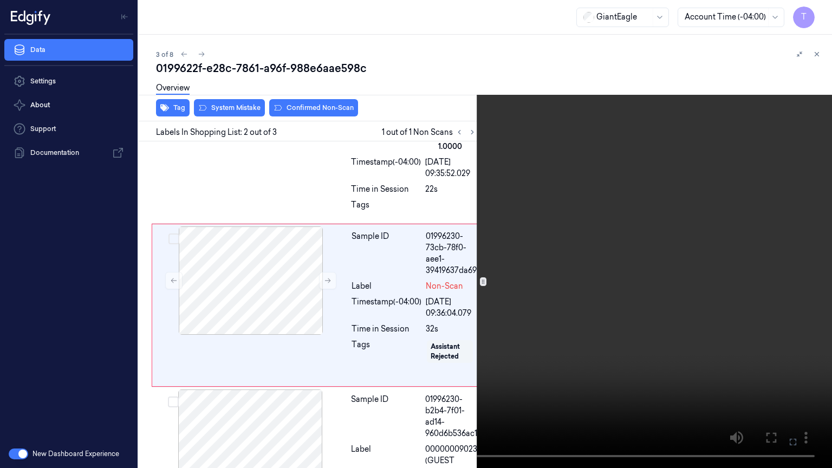
click at [0, 0] on icon at bounding box center [0, 0] width 0 height 0
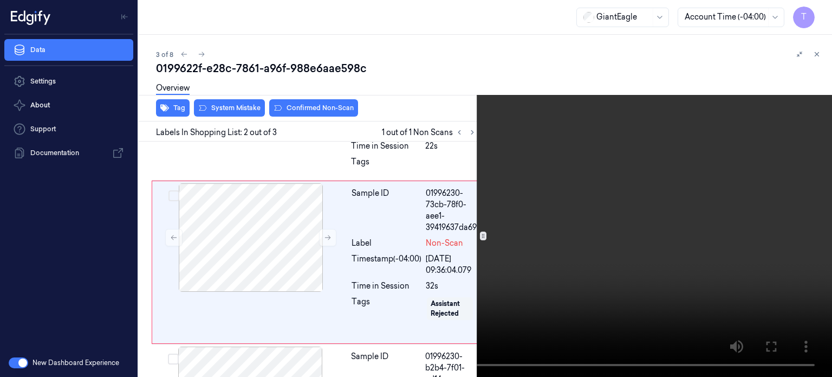
scroll to position [164, 0]
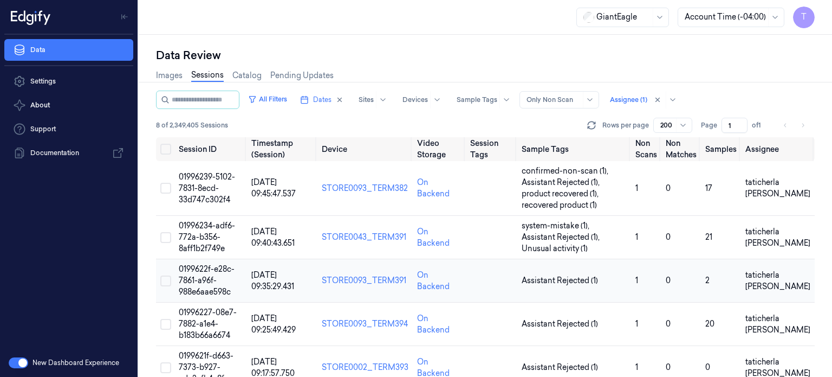
click at [202, 279] on span "0199622f-e28c-7861-a96f-988e6aae598c" at bounding box center [207, 280] width 56 height 33
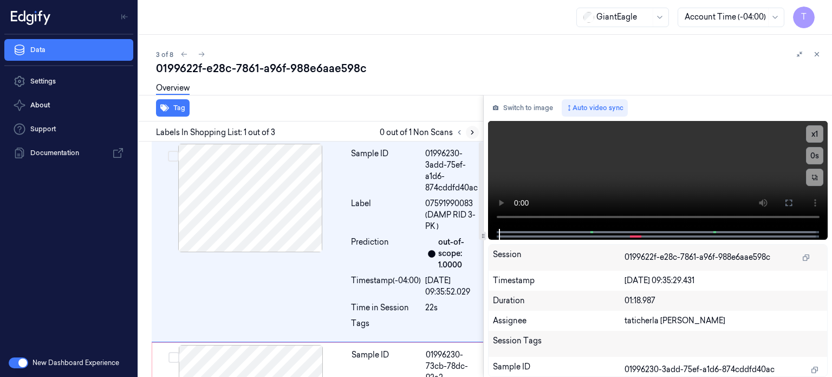
click at [470, 129] on icon at bounding box center [473, 132] width 8 height 8
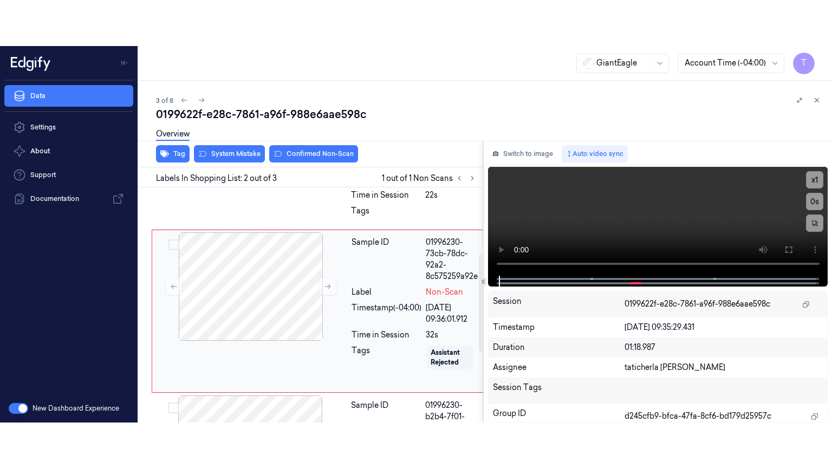
scroll to position [164, 0]
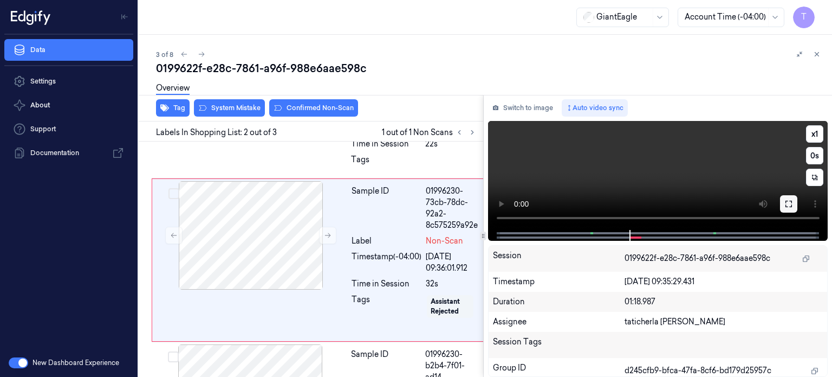
click at [794, 202] on button at bounding box center [788, 203] width 17 height 17
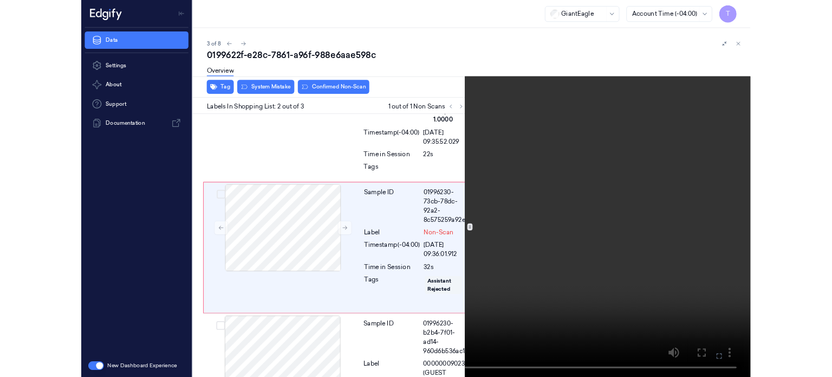
scroll to position [118, 0]
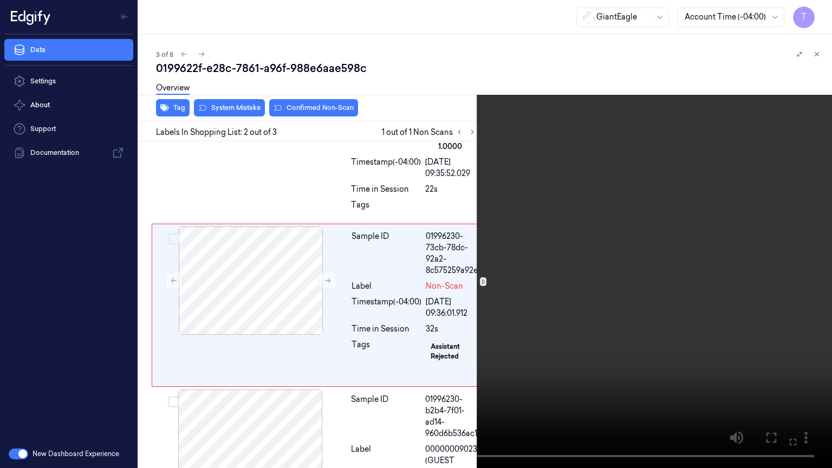
click at [0, 0] on icon at bounding box center [0, 0] width 0 height 0
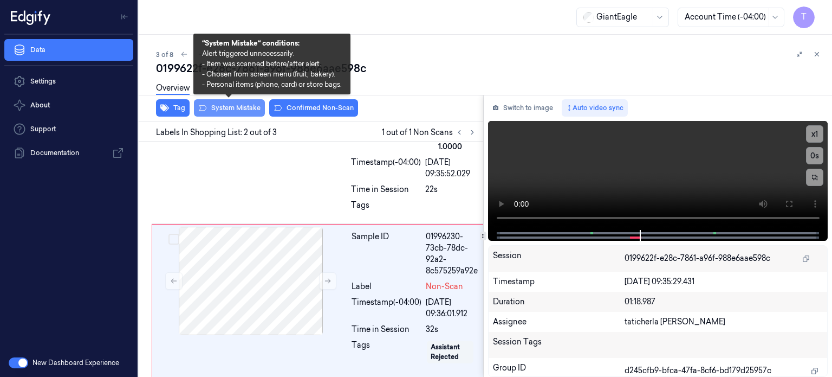
click at [237, 106] on button "System Mistake" at bounding box center [229, 107] width 71 height 17
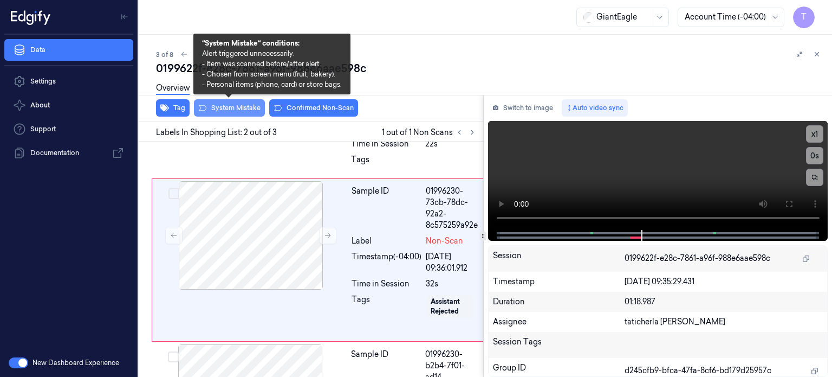
scroll to position [166, 0]
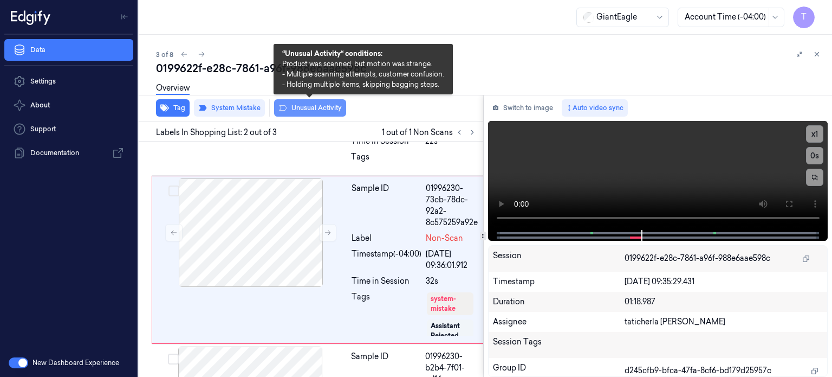
click at [308, 108] on button "Unusual Activity" at bounding box center [310, 107] width 72 height 17
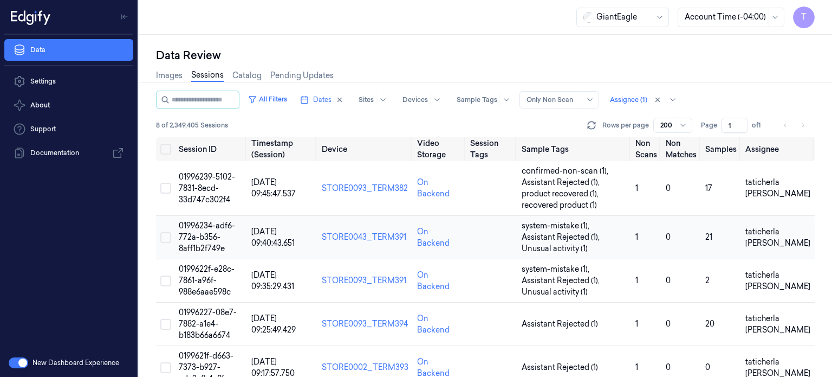
scroll to position [108, 0]
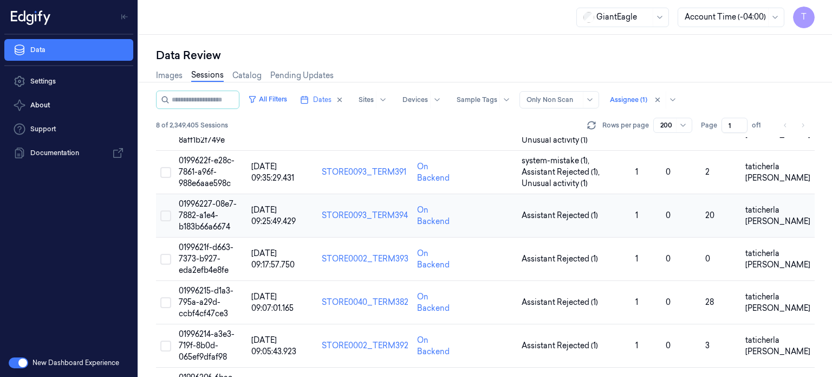
click at [205, 216] on span "01996227-08e7-7882-a1e4-b183b66a6674" at bounding box center [208, 215] width 58 height 33
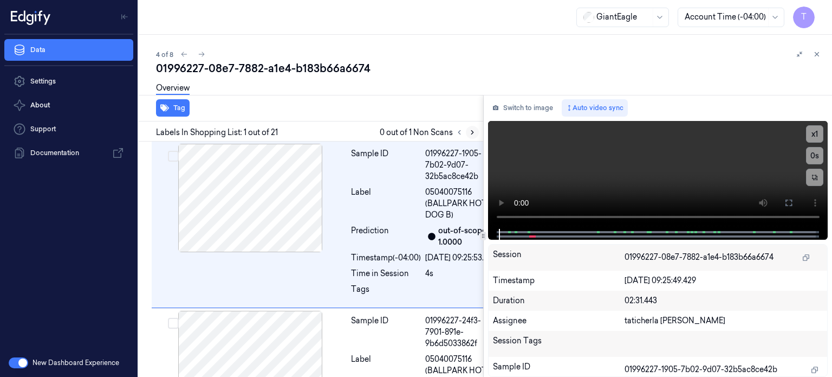
click at [471, 131] on icon at bounding box center [472, 133] width 2 height 4
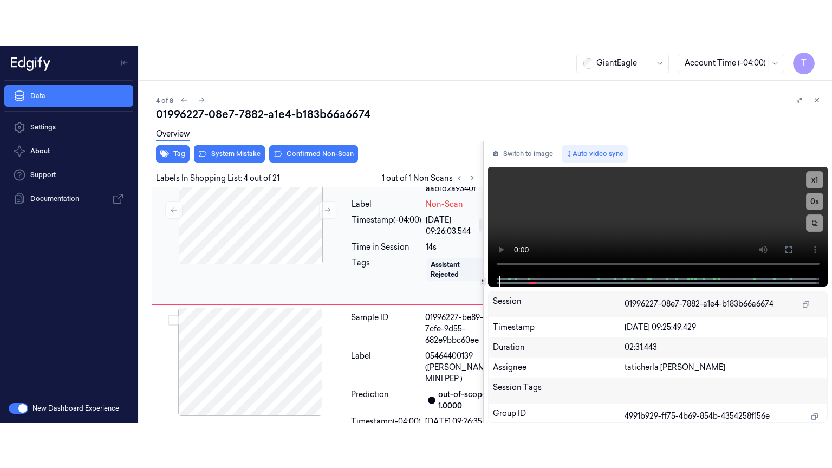
scroll to position [566, 0]
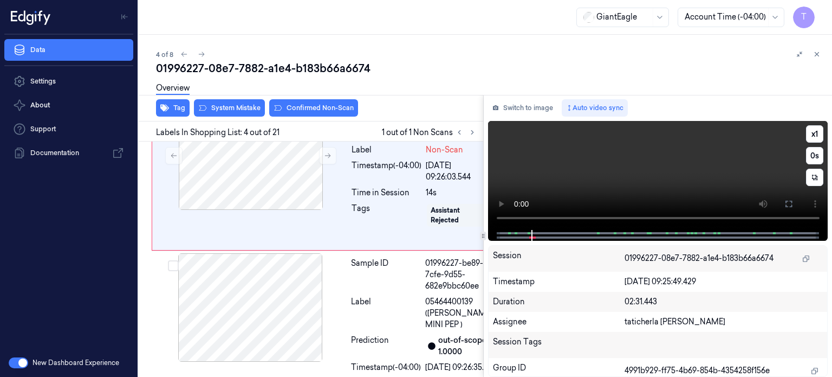
drag, startPoint x: 789, startPoint y: 199, endPoint x: 777, endPoint y: 288, distance: 89.7
click at [790, 200] on icon at bounding box center [788, 203] width 9 height 9
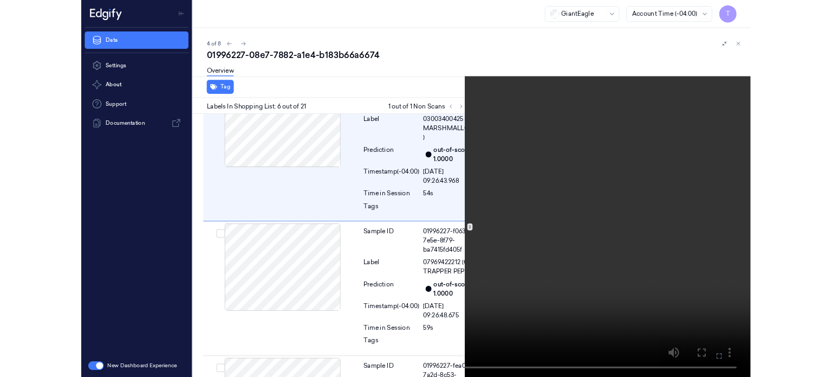
scroll to position [896, 0]
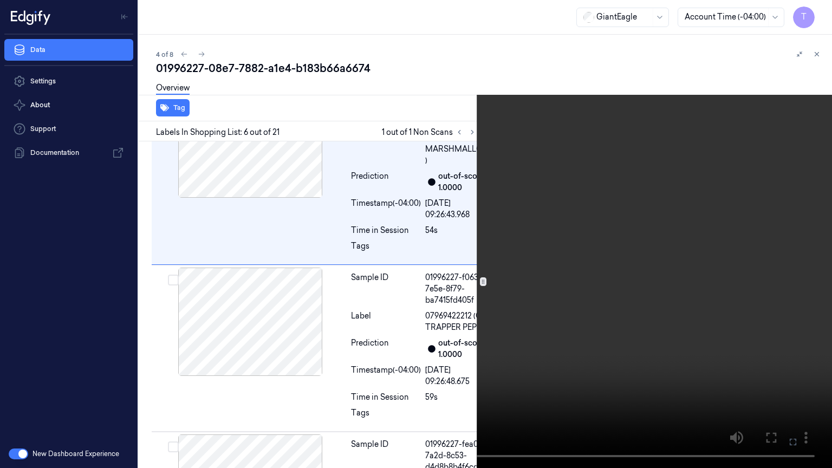
click at [0, 0] on icon at bounding box center [0, 0] width 0 height 0
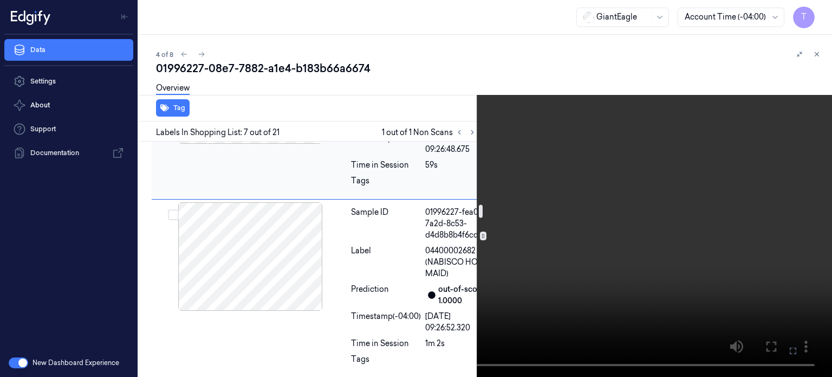
scroll to position [1143, 0]
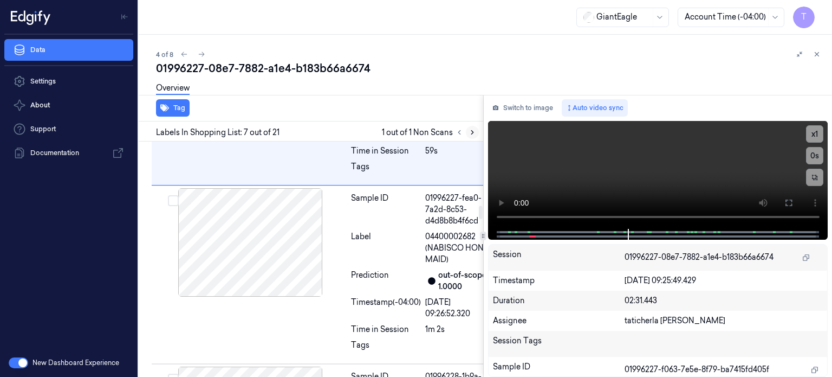
click at [467, 131] on button at bounding box center [472, 132] width 13 height 13
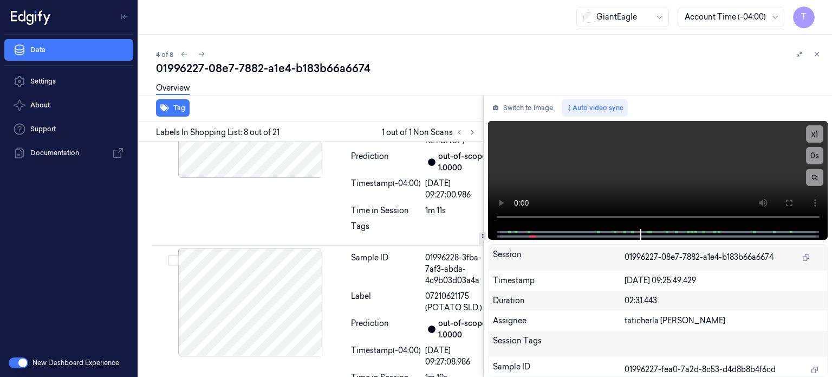
scroll to position [1620, 0]
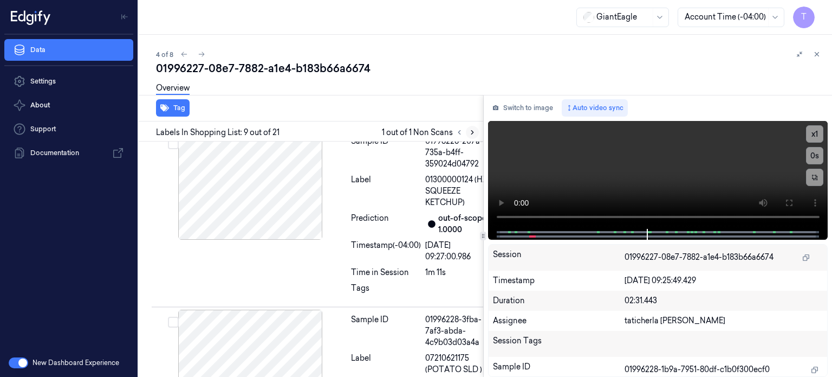
click at [475, 133] on icon at bounding box center [473, 132] width 8 height 8
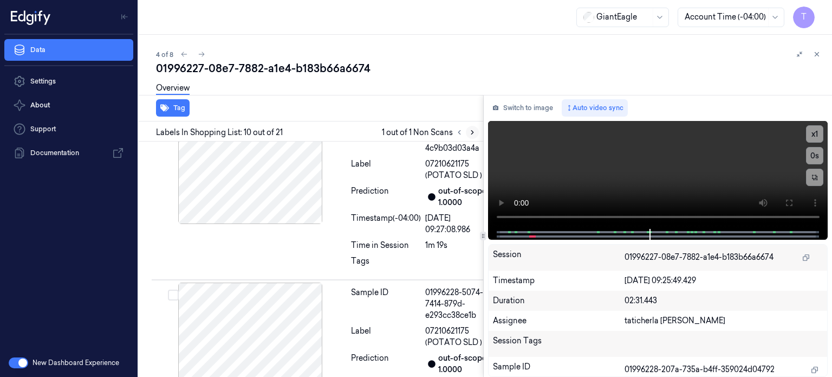
scroll to position [1762, 0]
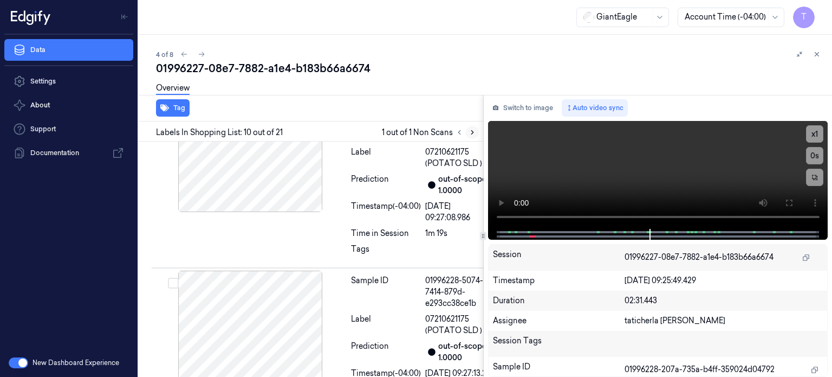
click at [472, 133] on icon at bounding box center [472, 133] width 2 height 4
click at [472, 130] on icon at bounding box center [473, 132] width 8 height 8
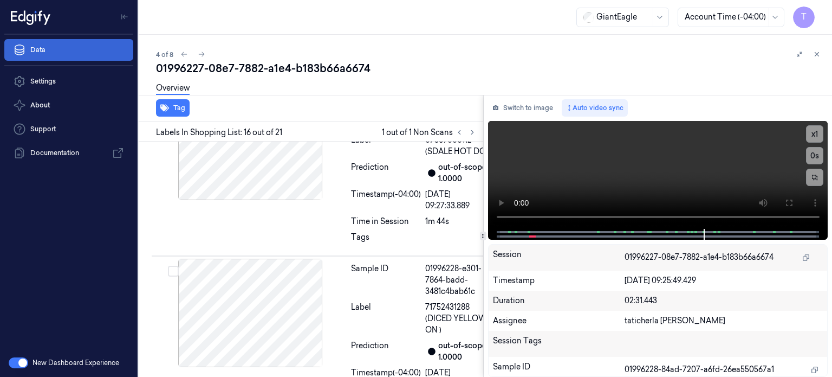
scroll to position [2973, 0]
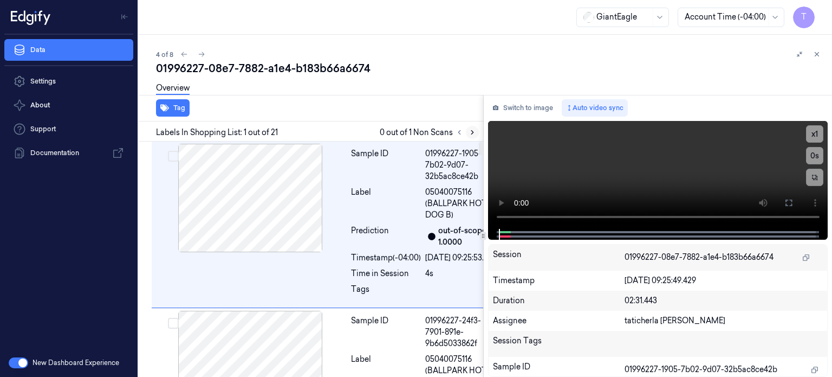
click at [474, 131] on icon at bounding box center [473, 132] width 8 height 8
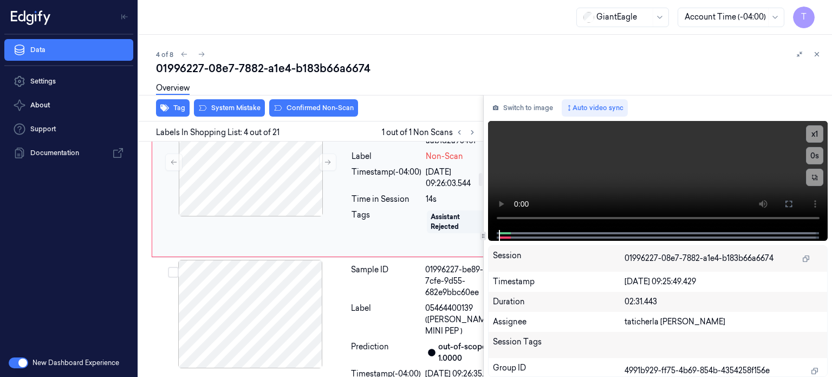
scroll to position [566, 0]
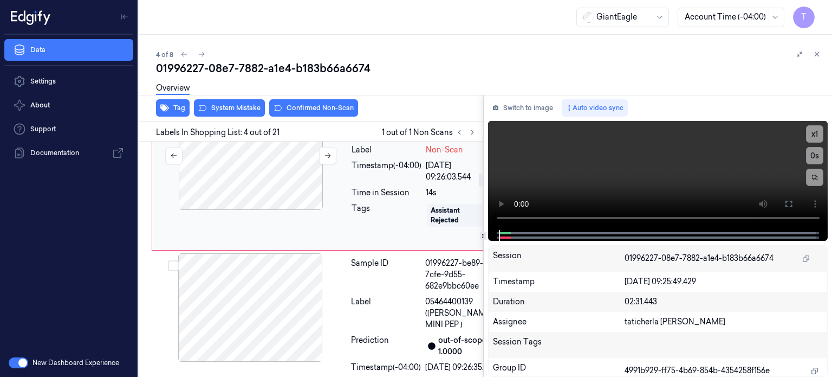
click at [271, 210] on div at bounding box center [250, 155] width 193 height 108
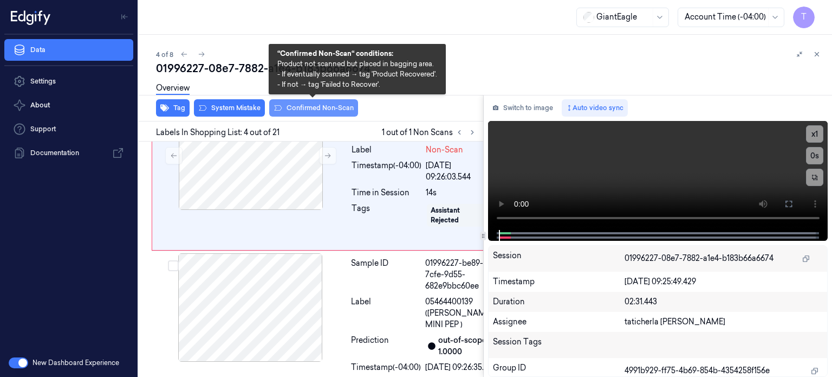
click at [298, 104] on button "Confirmed Non-Scan" at bounding box center [313, 107] width 89 height 17
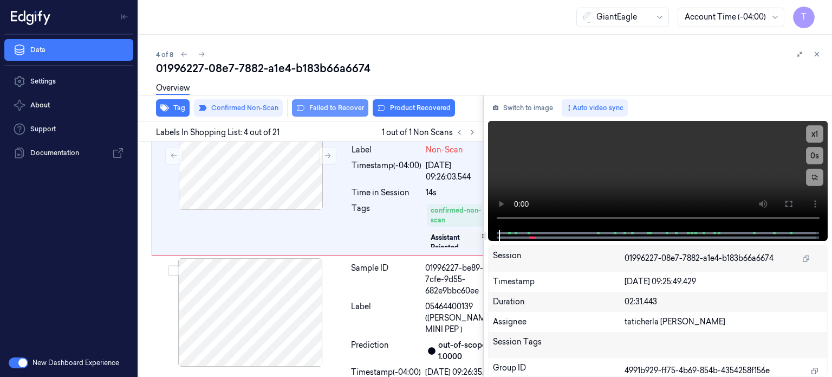
scroll to position [568, 0]
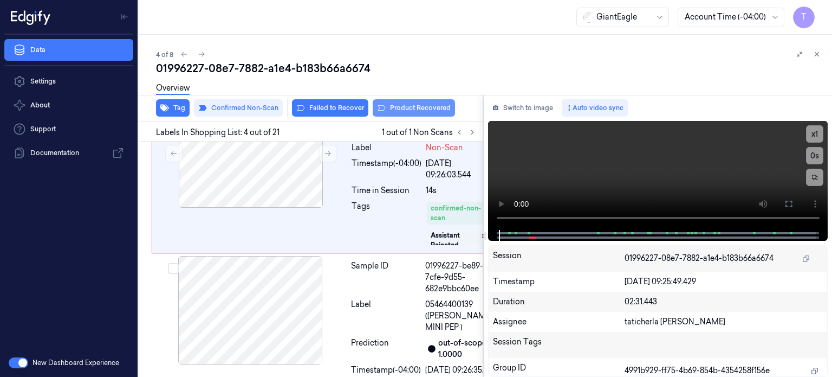
click at [408, 105] on button "Product Recovered" at bounding box center [414, 107] width 82 height 17
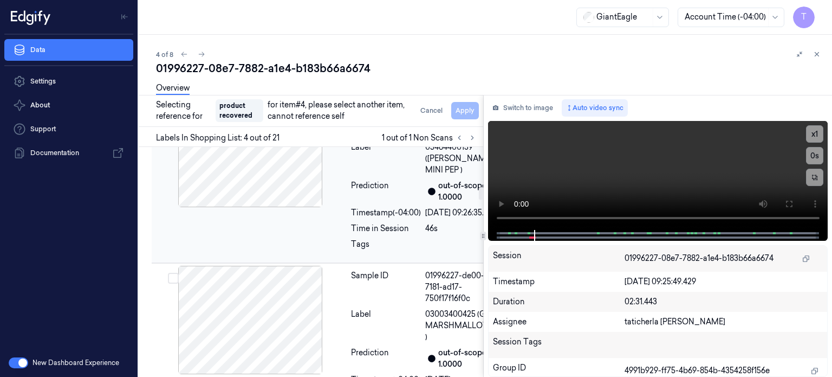
click at [267, 207] on div at bounding box center [250, 153] width 193 height 108
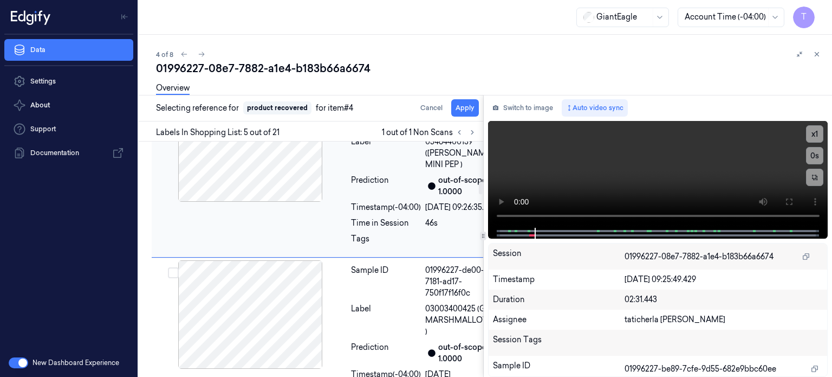
scroll to position [752, 0]
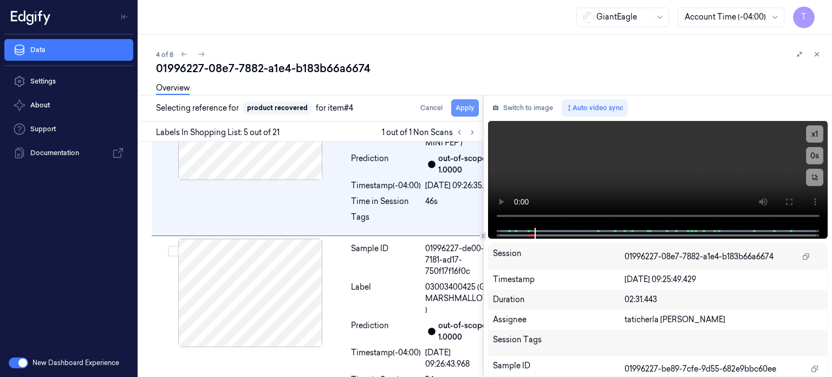
click at [464, 107] on button "Apply" at bounding box center [465, 107] width 28 height 17
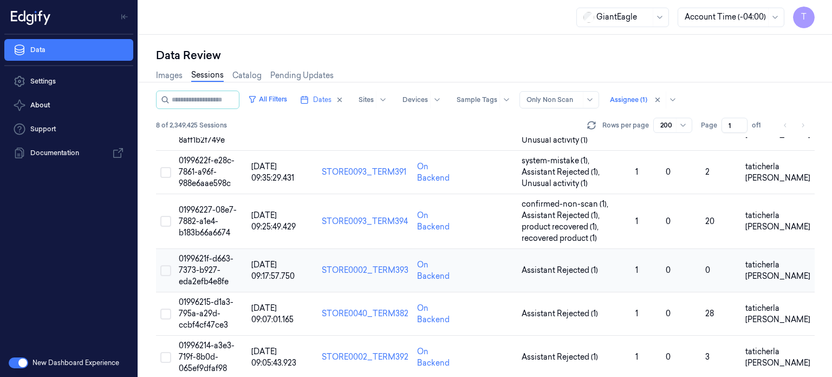
scroll to position [160, 0]
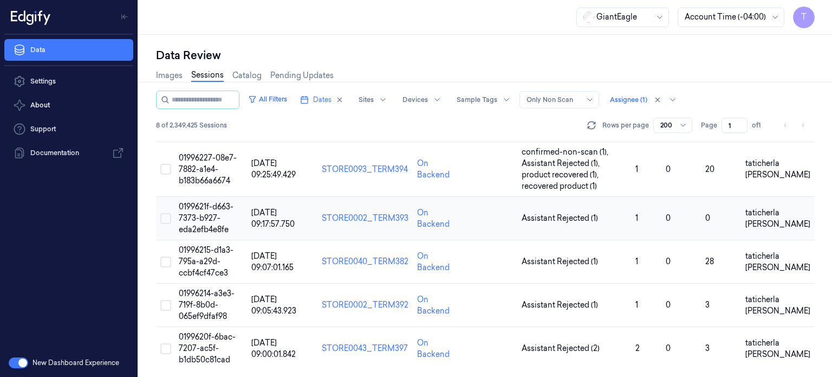
click at [207, 216] on span "0199621f-d663-7373-b927-eda2efb4e8fe" at bounding box center [206, 218] width 55 height 33
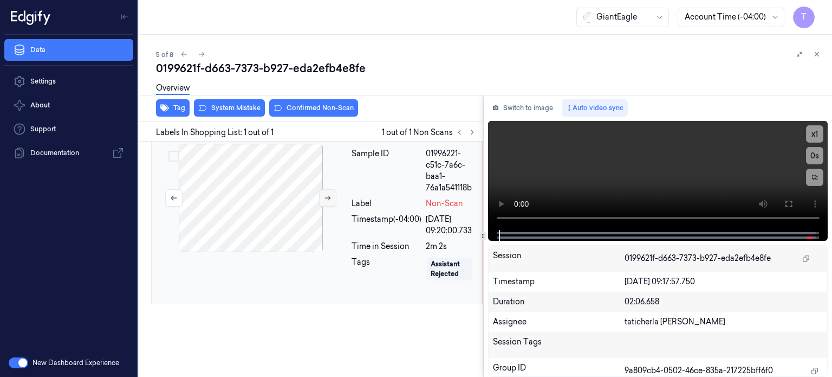
click at [327, 194] on icon at bounding box center [328, 198] width 8 height 8
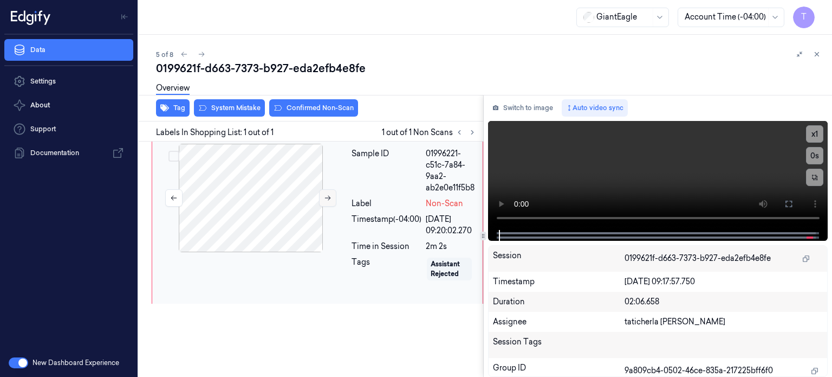
click at [327, 194] on icon at bounding box center [328, 198] width 8 height 8
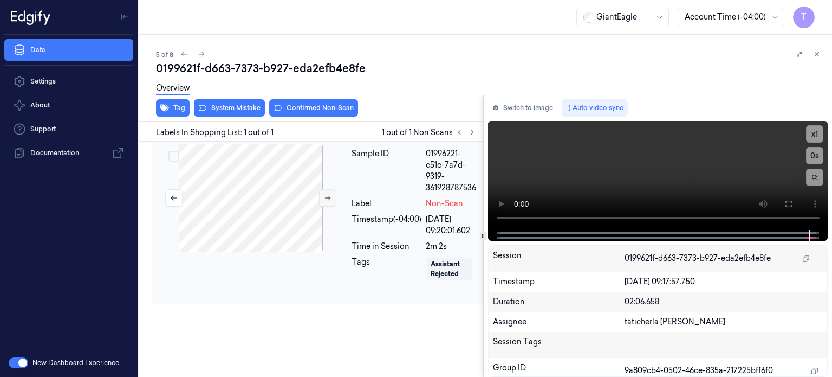
click at [327, 194] on icon at bounding box center [328, 198] width 8 height 8
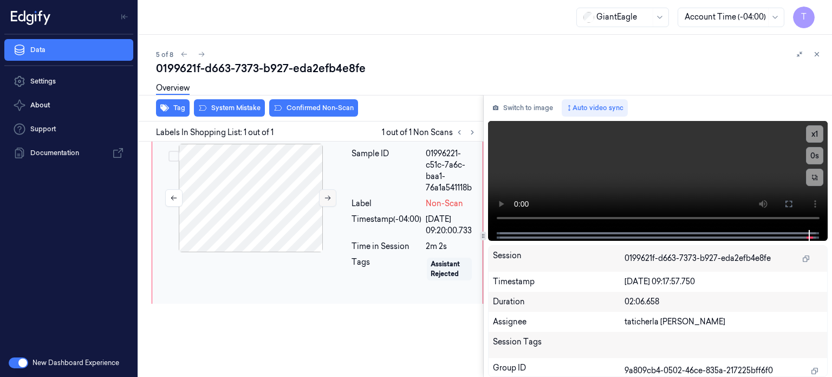
click at [327, 194] on icon at bounding box center [328, 198] width 8 height 8
click at [788, 201] on icon at bounding box center [788, 203] width 9 height 9
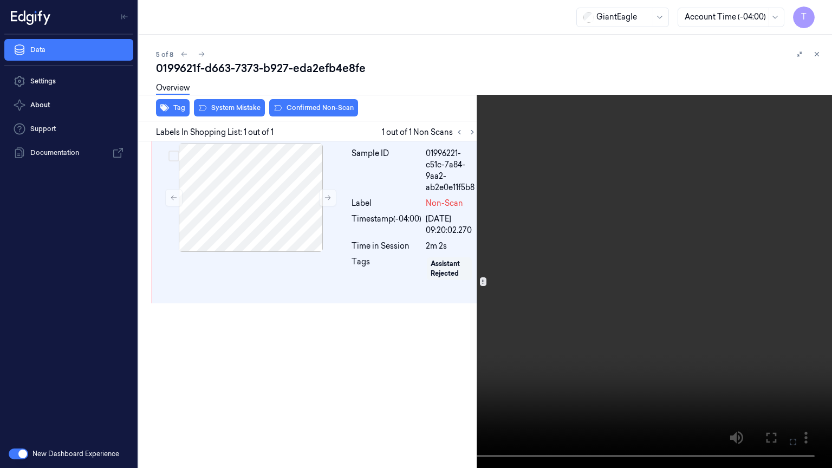
click at [0, 0] on icon at bounding box center [0, 0] width 0 height 0
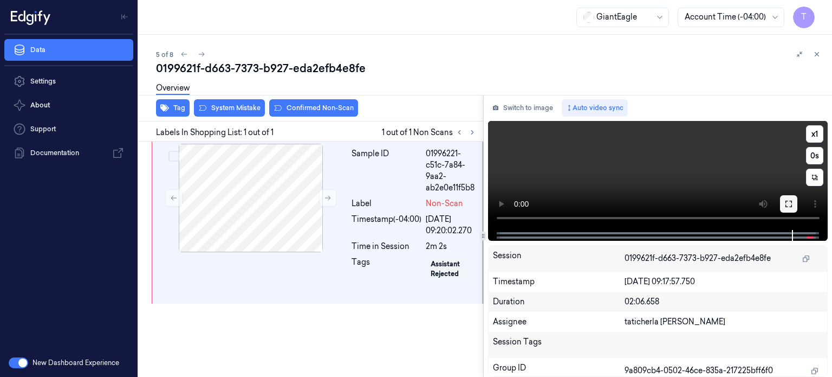
click at [788, 201] on icon at bounding box center [788, 203] width 9 height 9
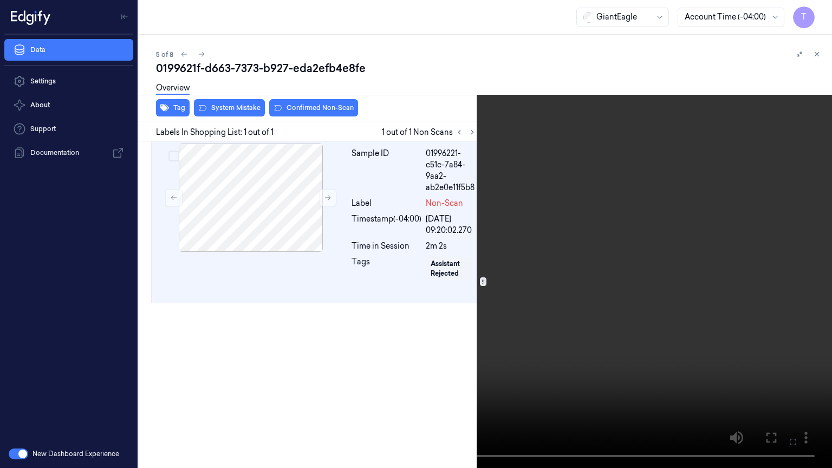
click at [0, 0] on icon at bounding box center [0, 0] width 0 height 0
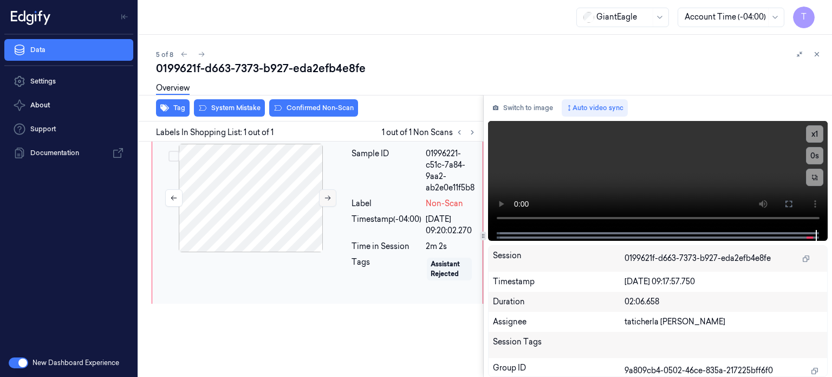
click at [327, 194] on icon at bounding box center [328, 198] width 8 height 8
click at [794, 203] on button at bounding box center [788, 203] width 17 height 17
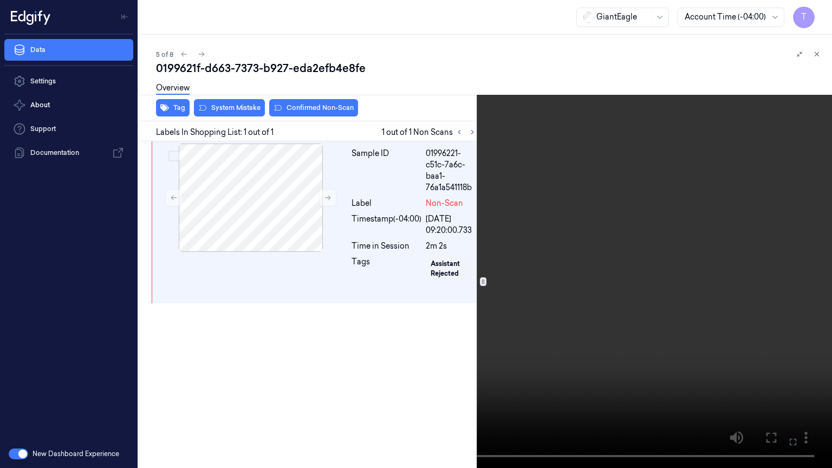
click at [0, 0] on icon at bounding box center [0, 0] width 0 height 0
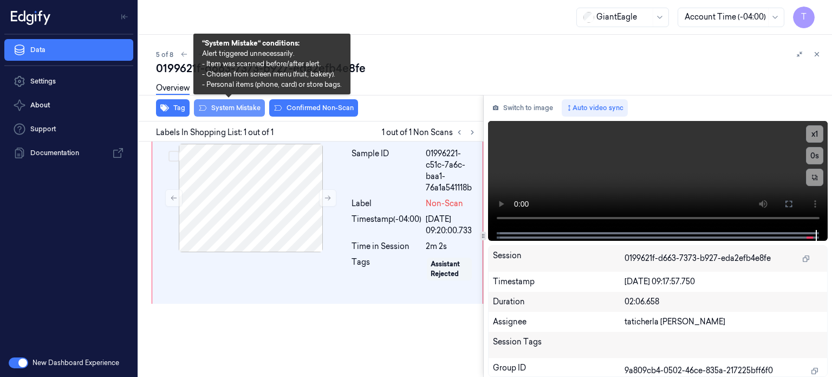
click at [235, 107] on button "System Mistake" at bounding box center [229, 107] width 71 height 17
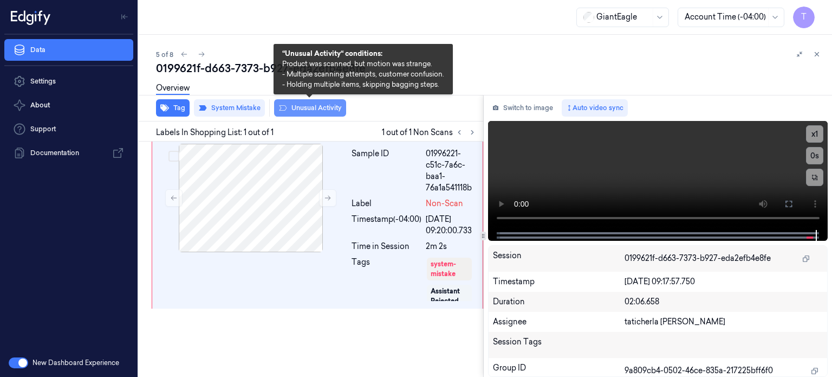
click at [306, 106] on button "Unusual Activity" at bounding box center [310, 107] width 72 height 17
